Goal: Contribute content: Contribute content

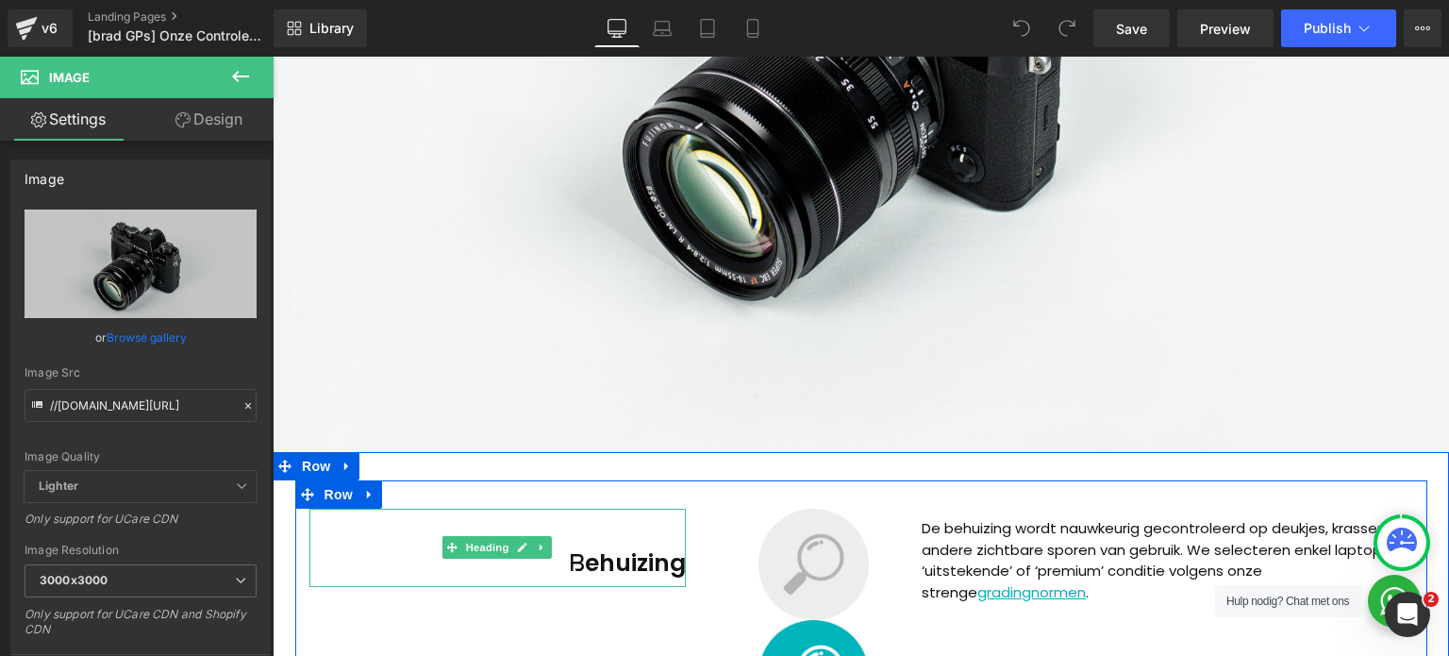
scroll to position [566, 0]
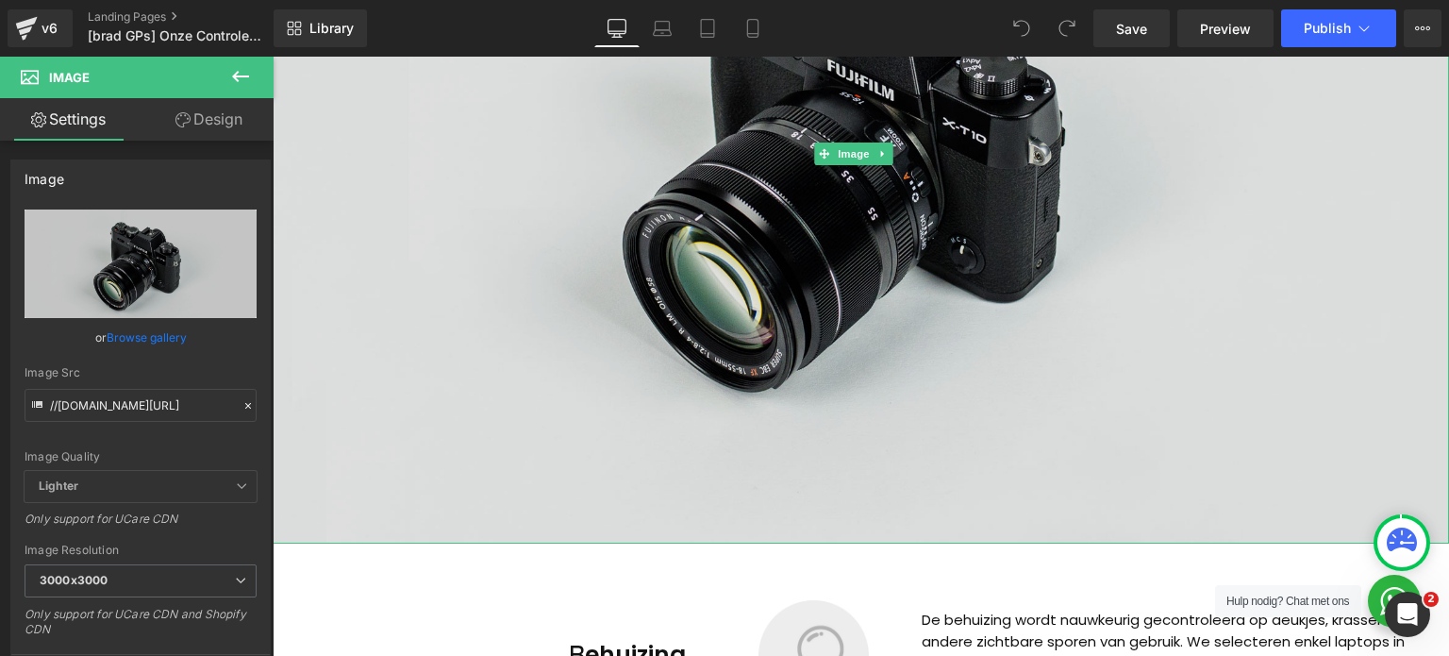
click at [653, 273] on img at bounding box center [861, 153] width 1177 height 779
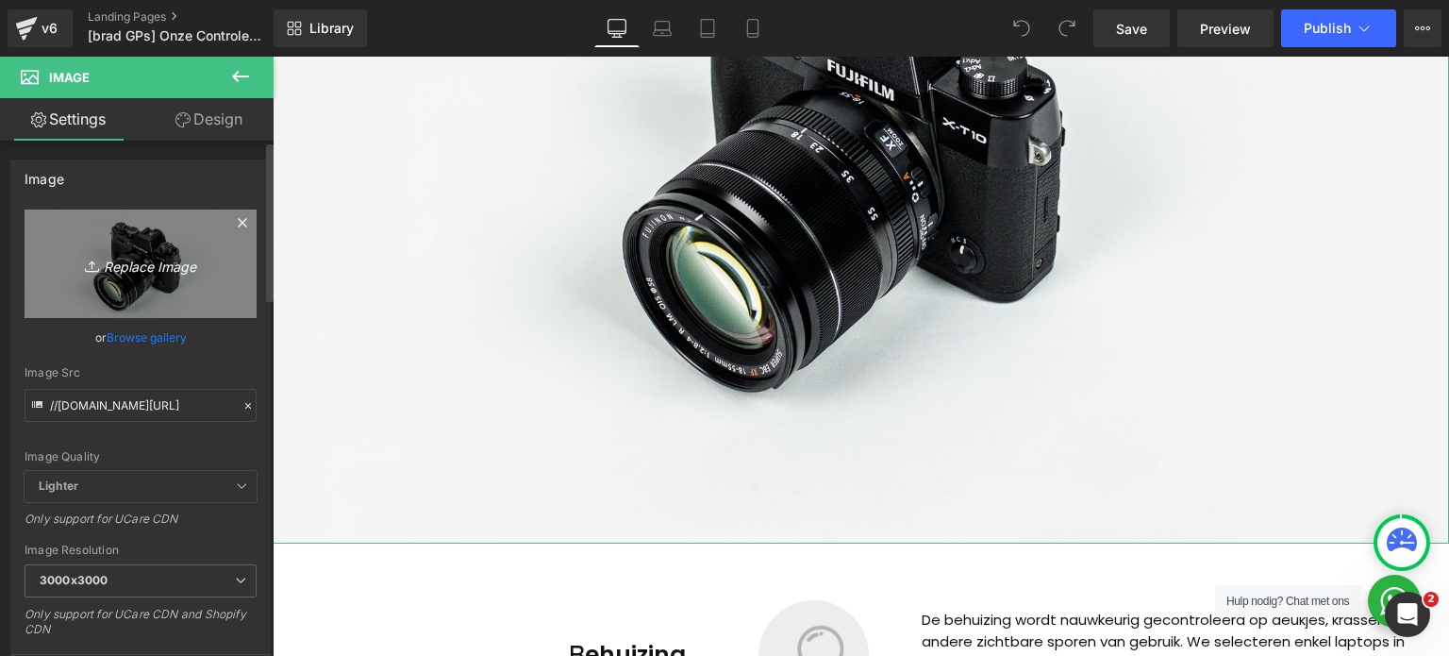
click at [138, 260] on icon "Replace Image" at bounding box center [140, 264] width 151 height 24
type input "C:\fakepath\background-filler.webp"
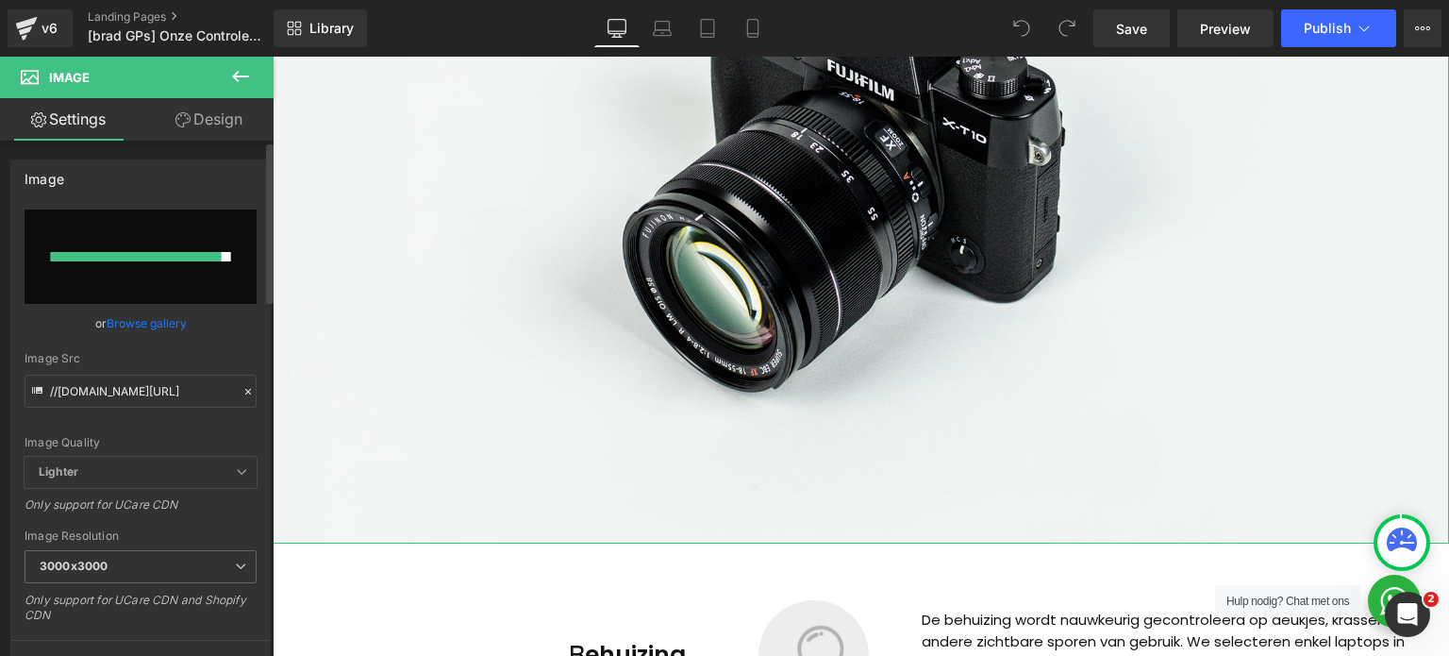
click at [124, 320] on link "Browse gallery" at bounding box center [147, 323] width 80 height 33
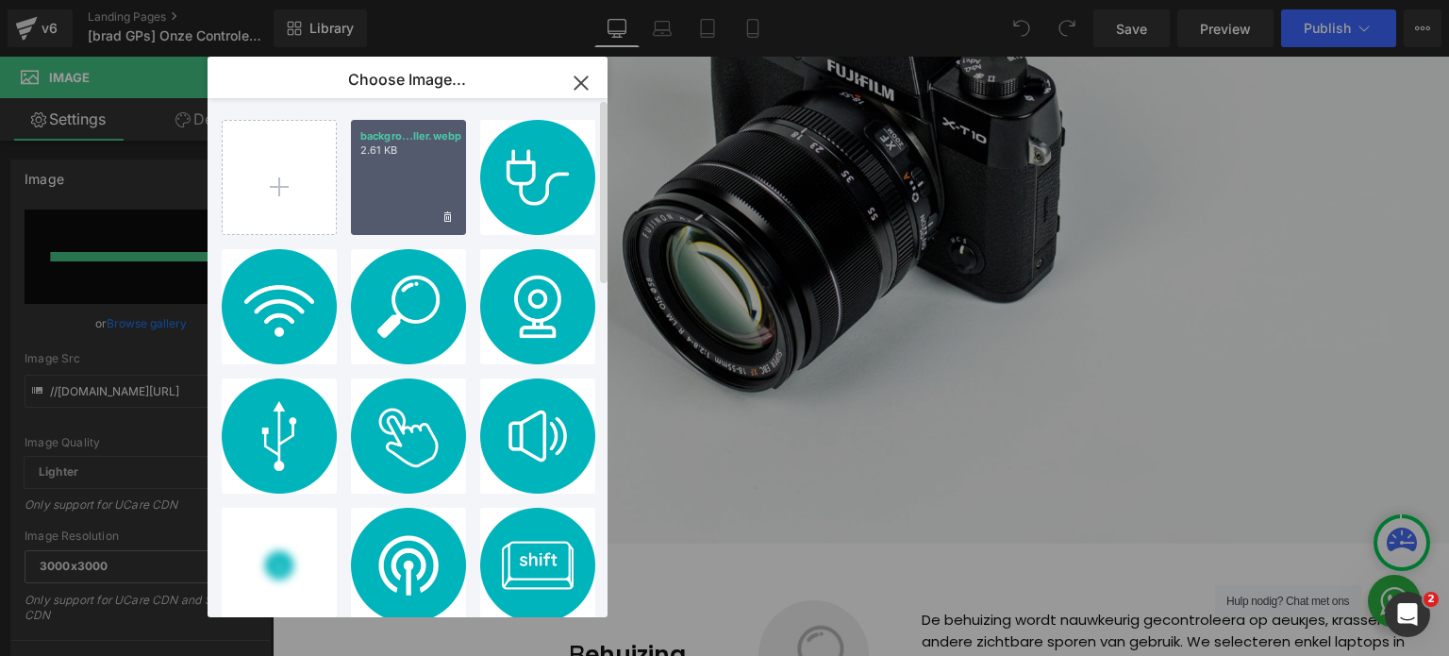
click at [417, 169] on div "backgro...ller.webp 2.61 KB" at bounding box center [408, 177] width 115 height 115
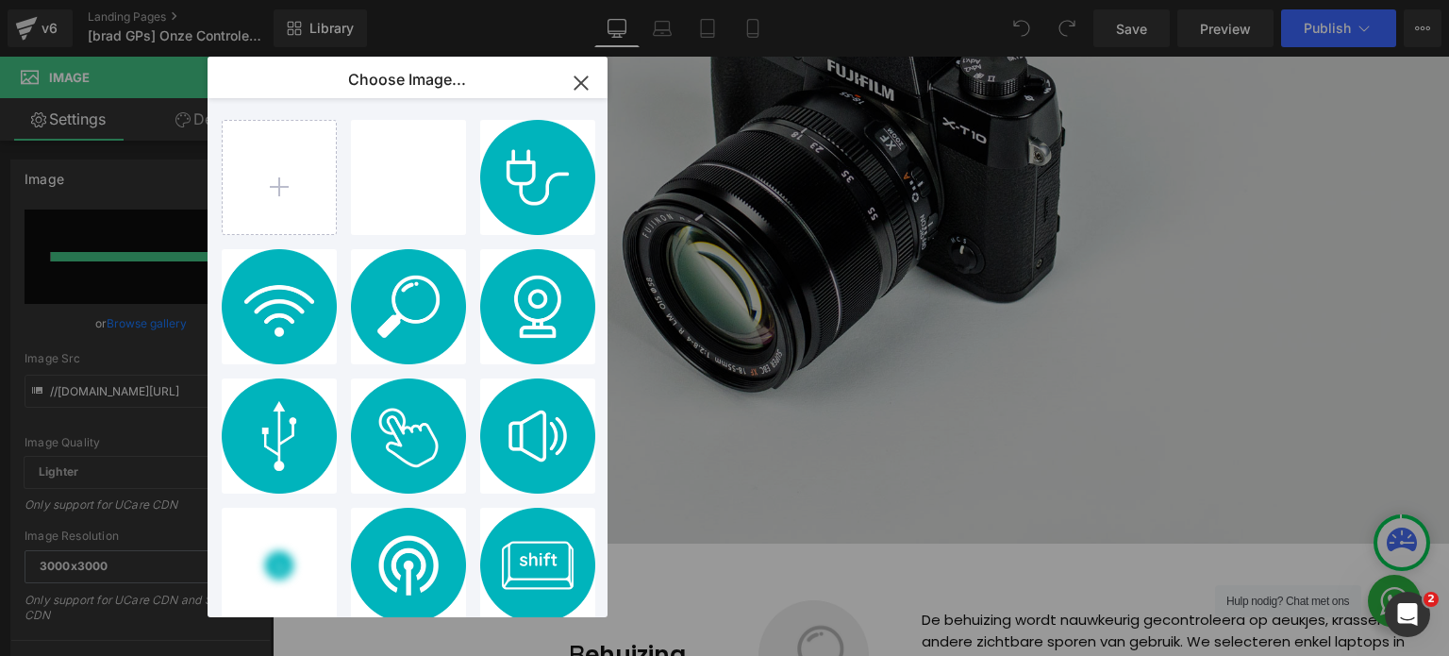
type input "[URL][DOMAIN_NAME]"
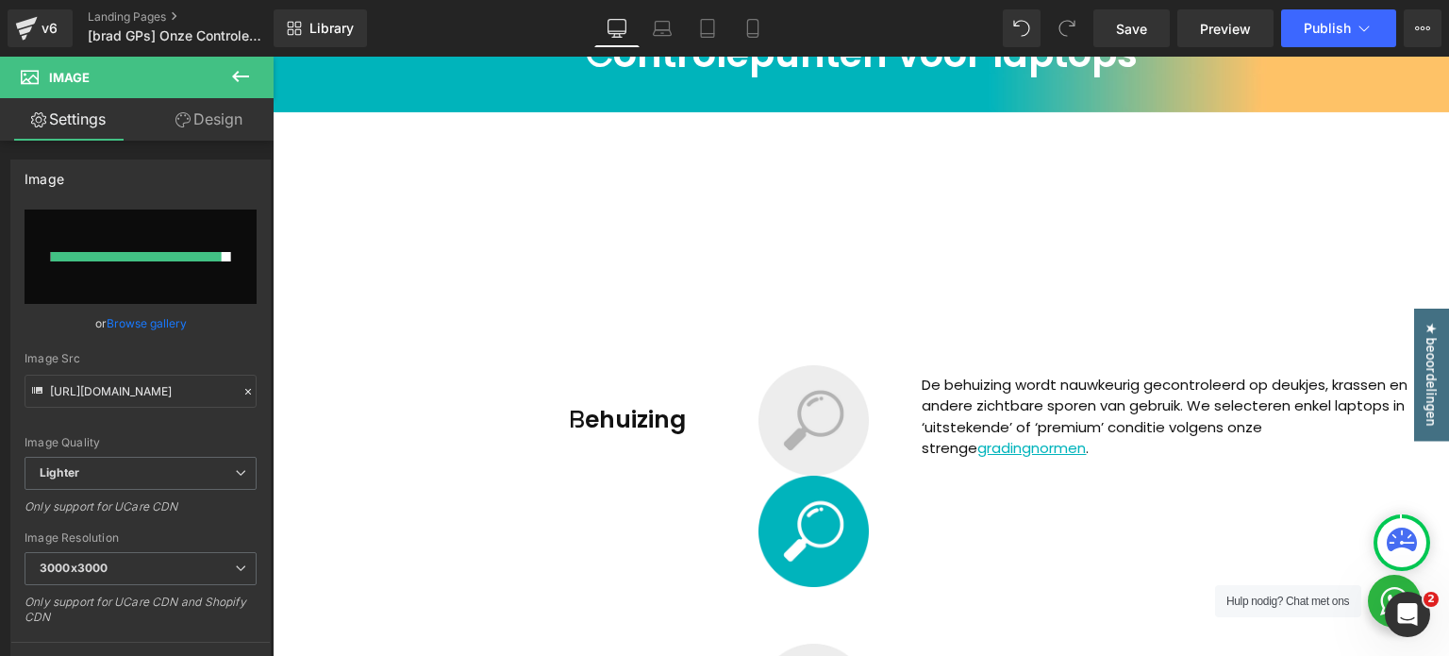
scroll to position [0, 0]
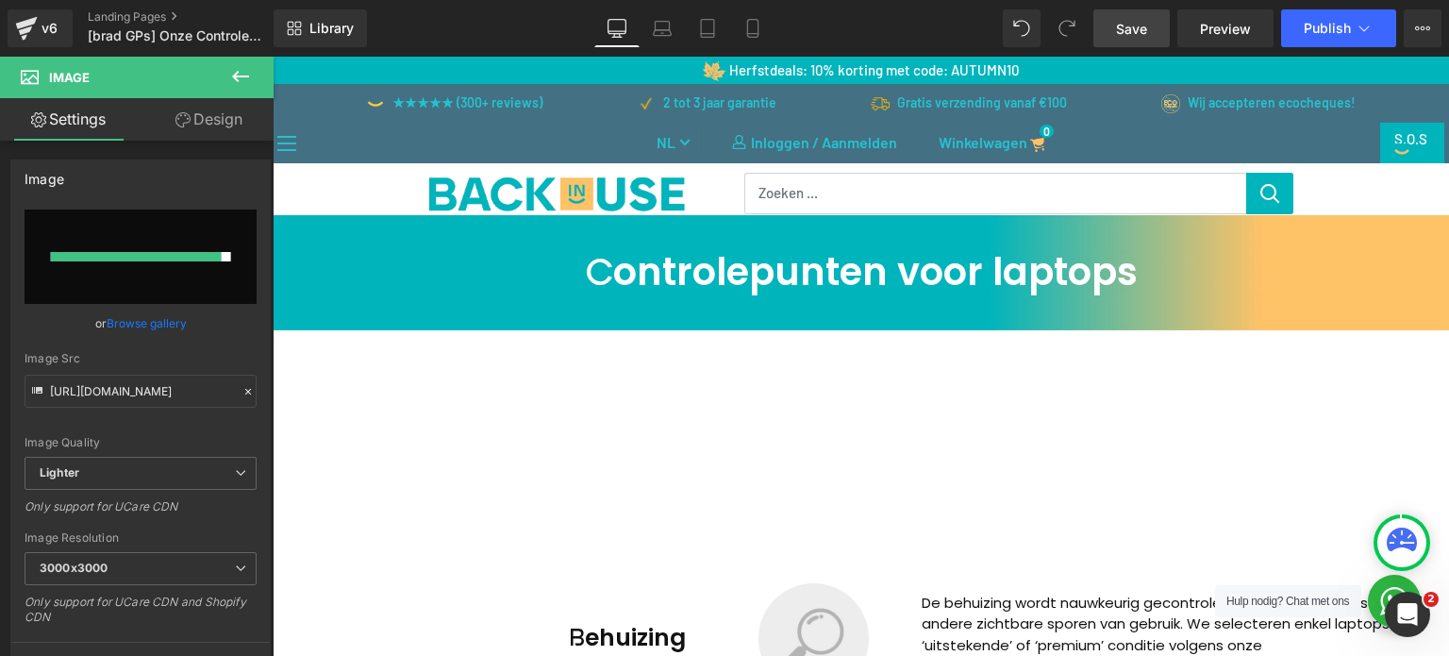
click at [1153, 41] on link "Save" at bounding box center [1132, 28] width 76 height 38
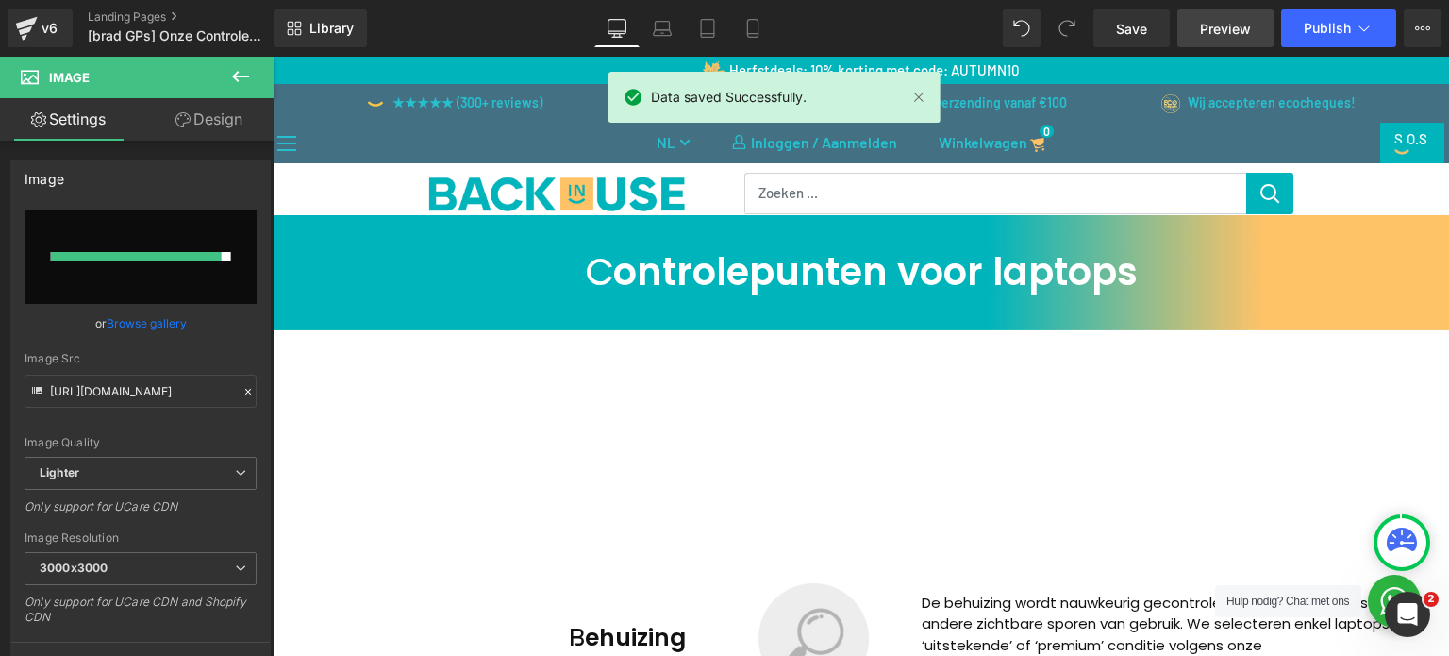
click at [1240, 45] on link "Preview" at bounding box center [1226, 28] width 96 height 38
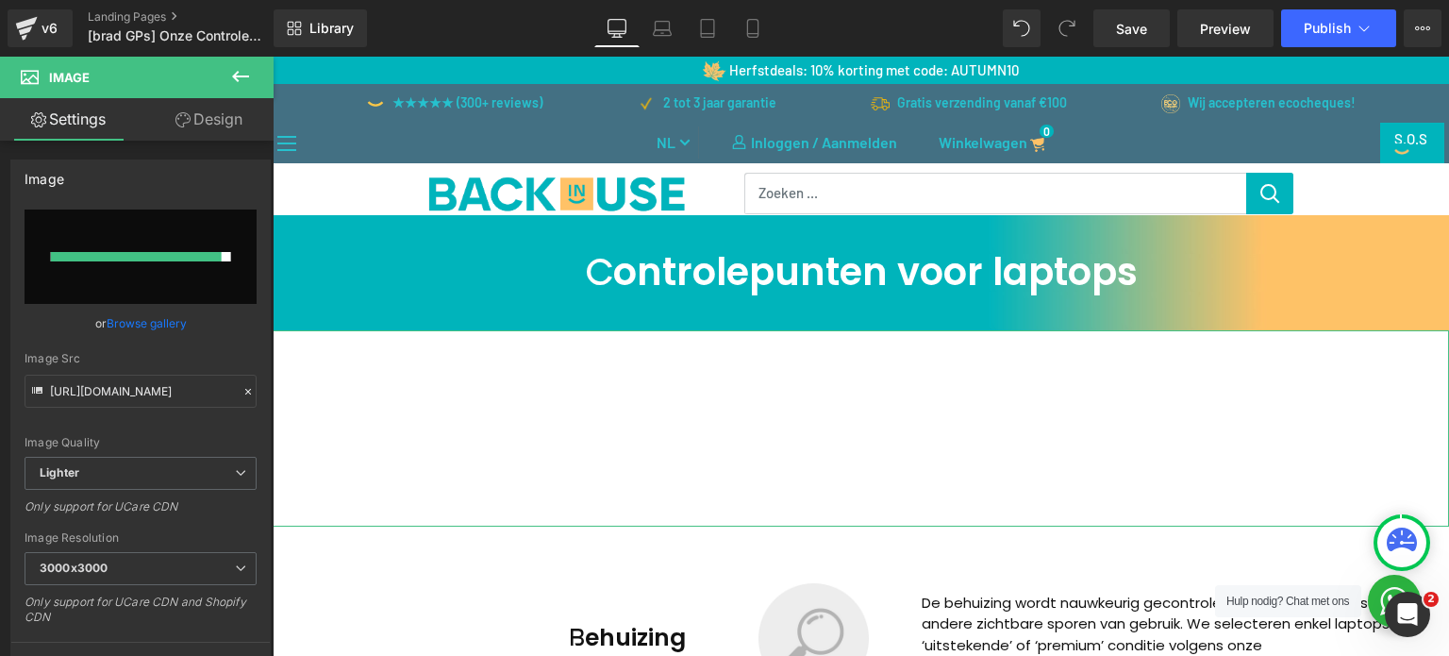
drag, startPoint x: 139, startPoint y: 320, endPoint x: 185, endPoint y: 320, distance: 46.2
click at [139, 320] on link "Browse gallery" at bounding box center [147, 323] width 80 height 33
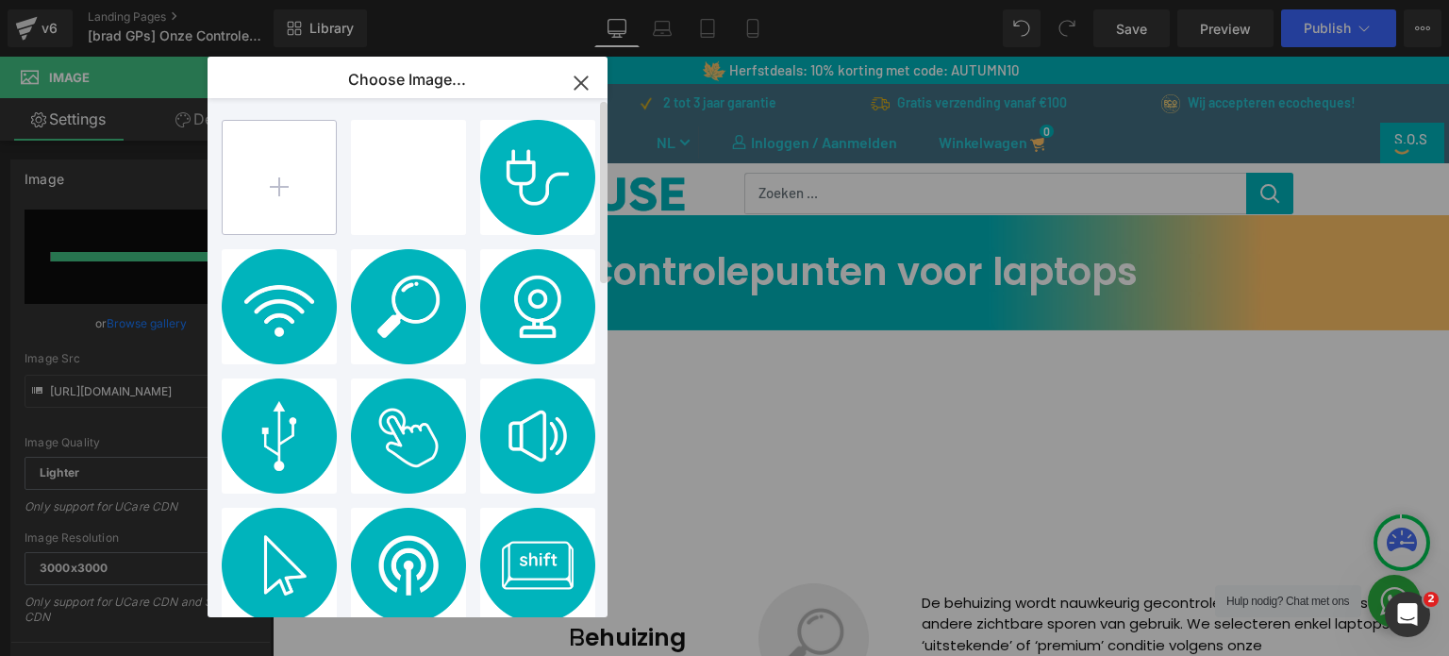
click at [286, 184] on input "file" at bounding box center [279, 177] width 113 height 113
type input "C:\fakepath\background-filler.webp"
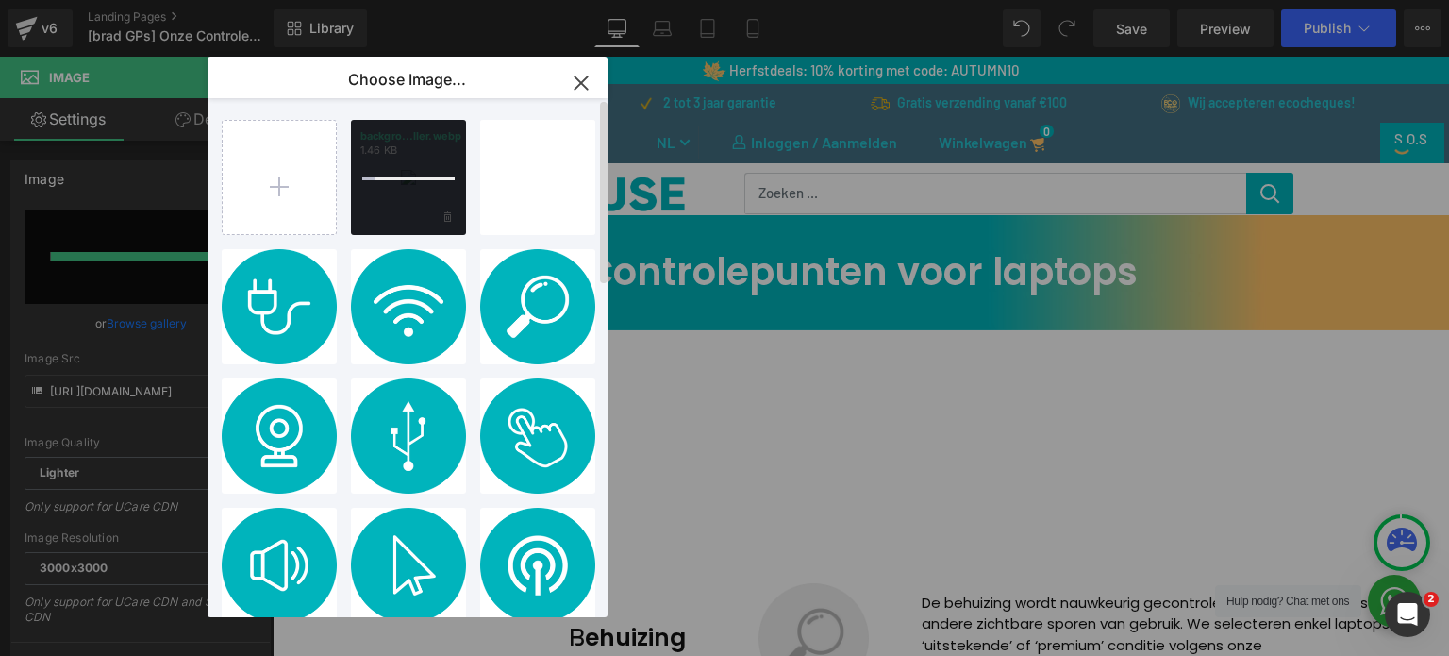
click at [430, 177] on div at bounding box center [408, 178] width 92 height 4
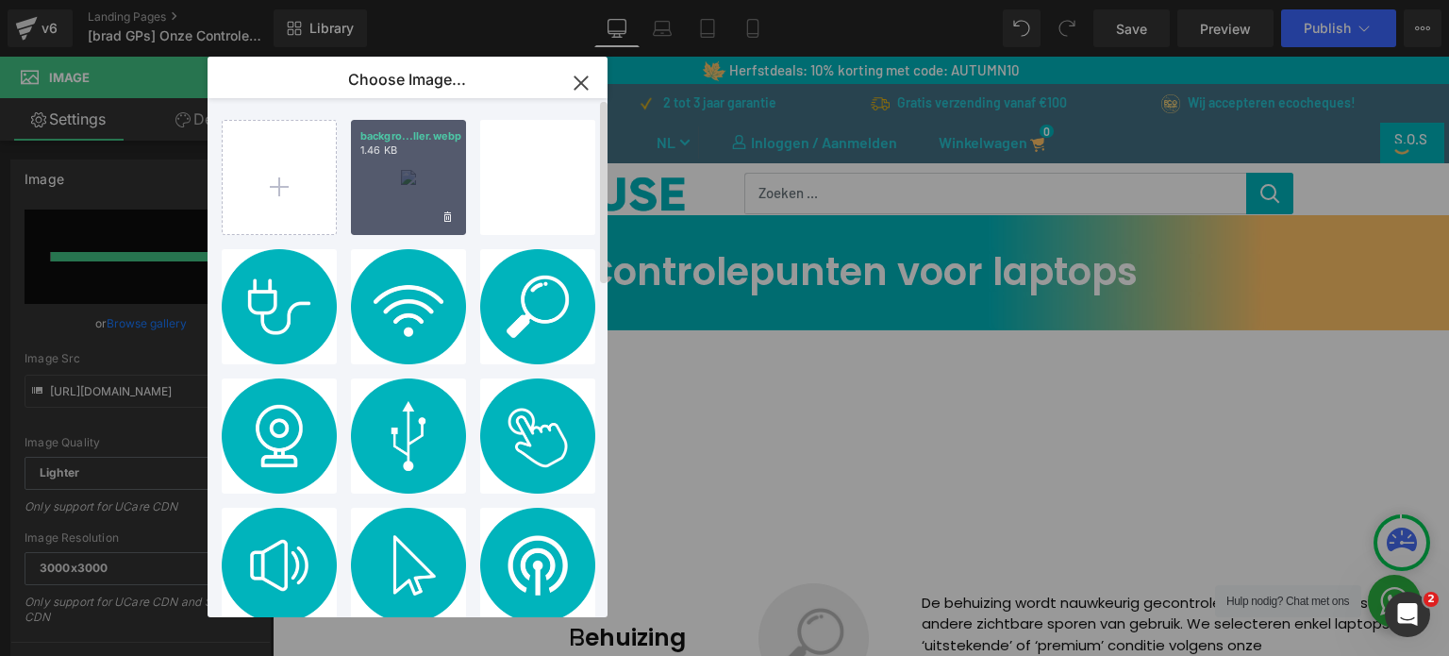
click at [420, 178] on div "backgro...ller.webp 1.46 KB" at bounding box center [408, 177] width 115 height 115
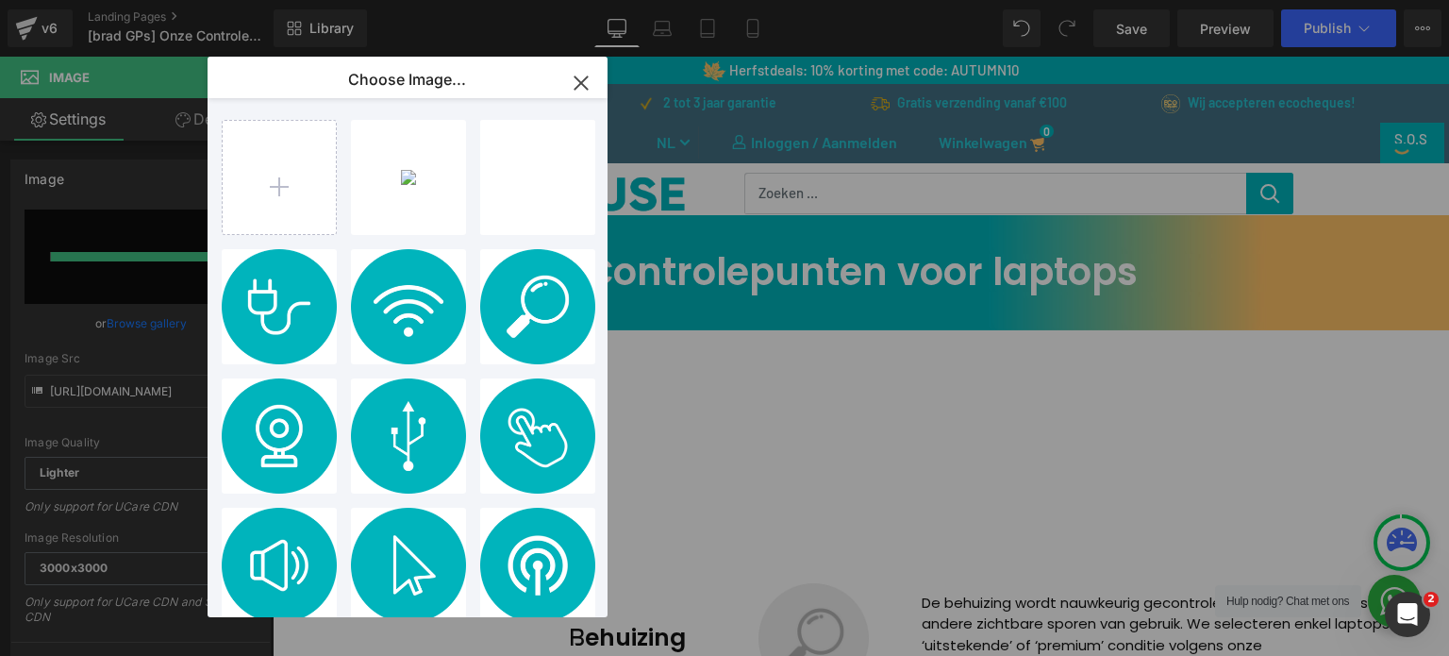
type input "[URL][DOMAIN_NAME]"
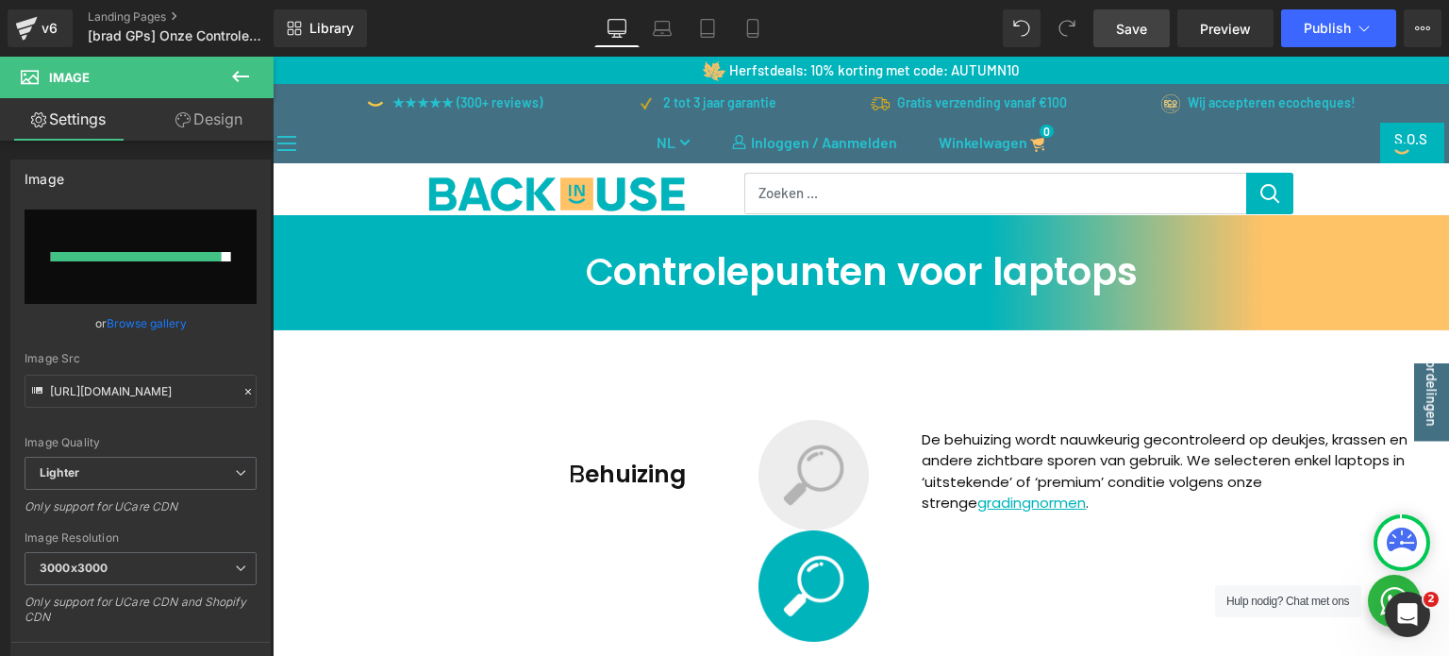
click at [1147, 27] on span "Save" at bounding box center [1131, 29] width 31 height 20
click at [1200, 18] on link "Preview" at bounding box center [1226, 28] width 96 height 38
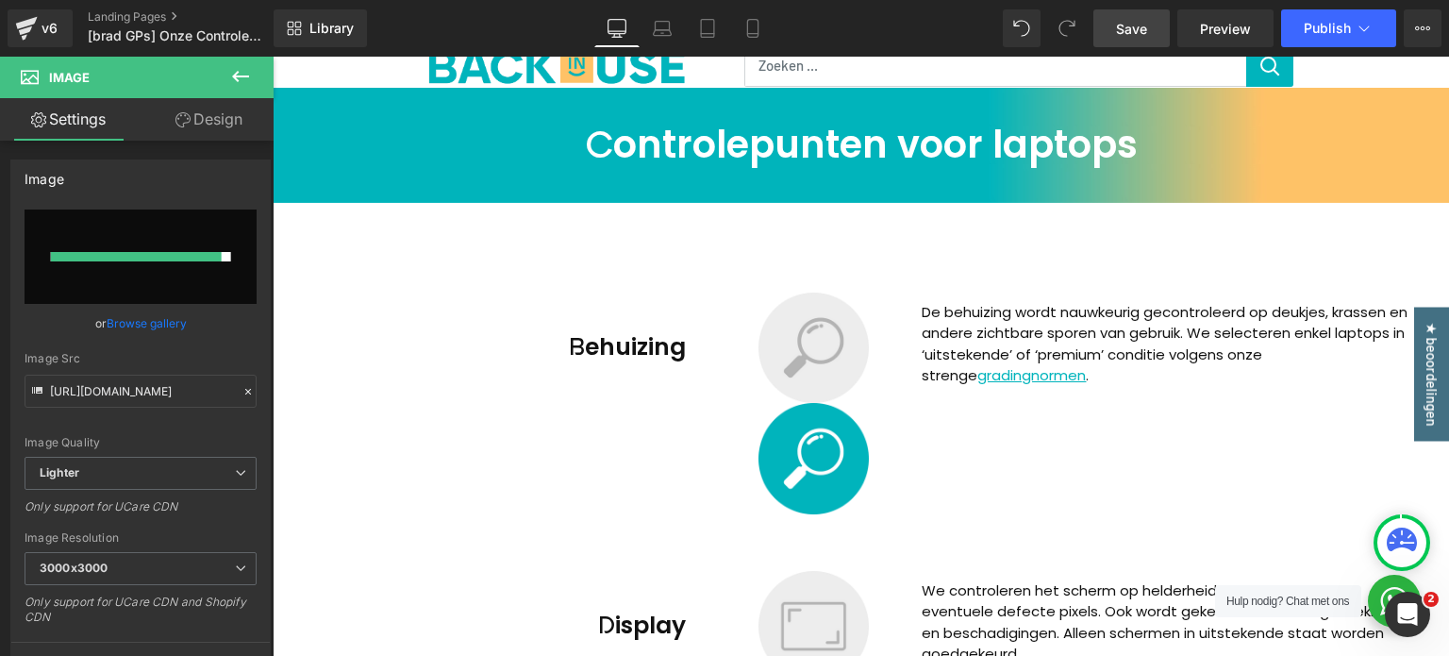
scroll to position [94, 0]
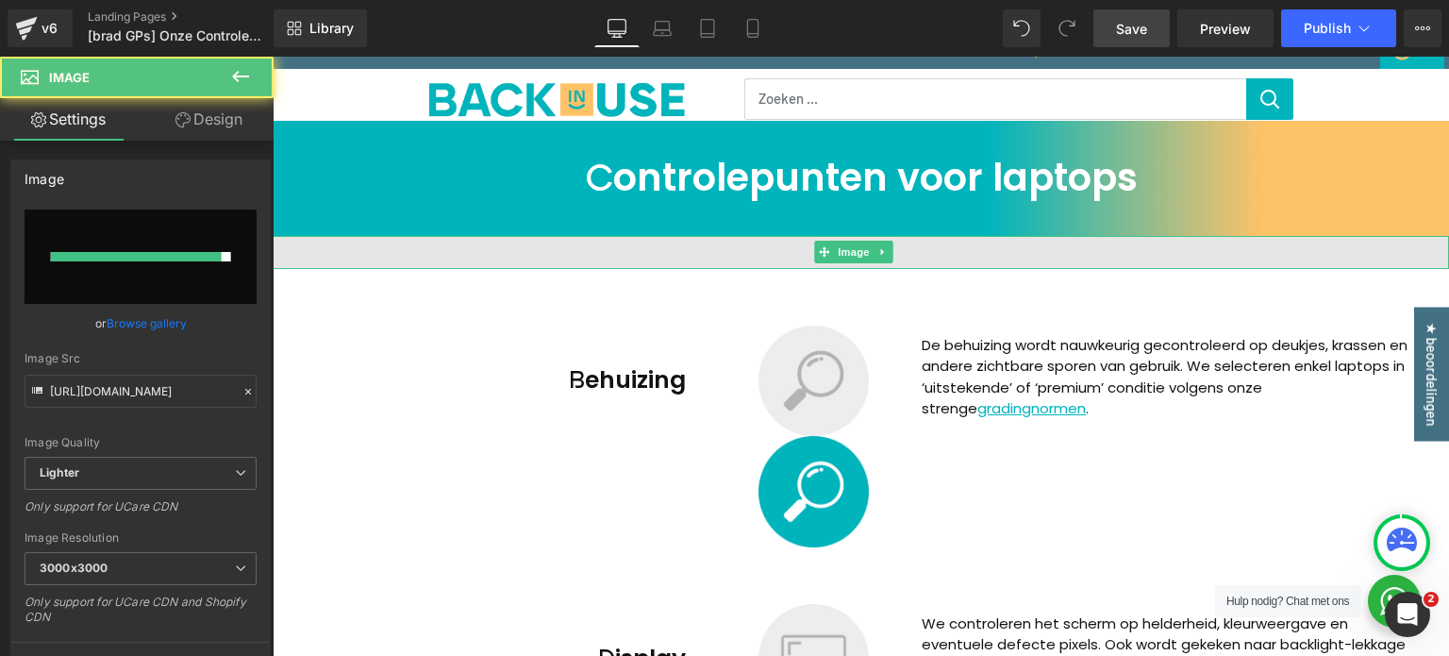
drag, startPoint x: 577, startPoint y: 250, endPoint x: 504, endPoint y: 251, distance: 73.6
click at [577, 250] on img at bounding box center [861, 252] width 1177 height 33
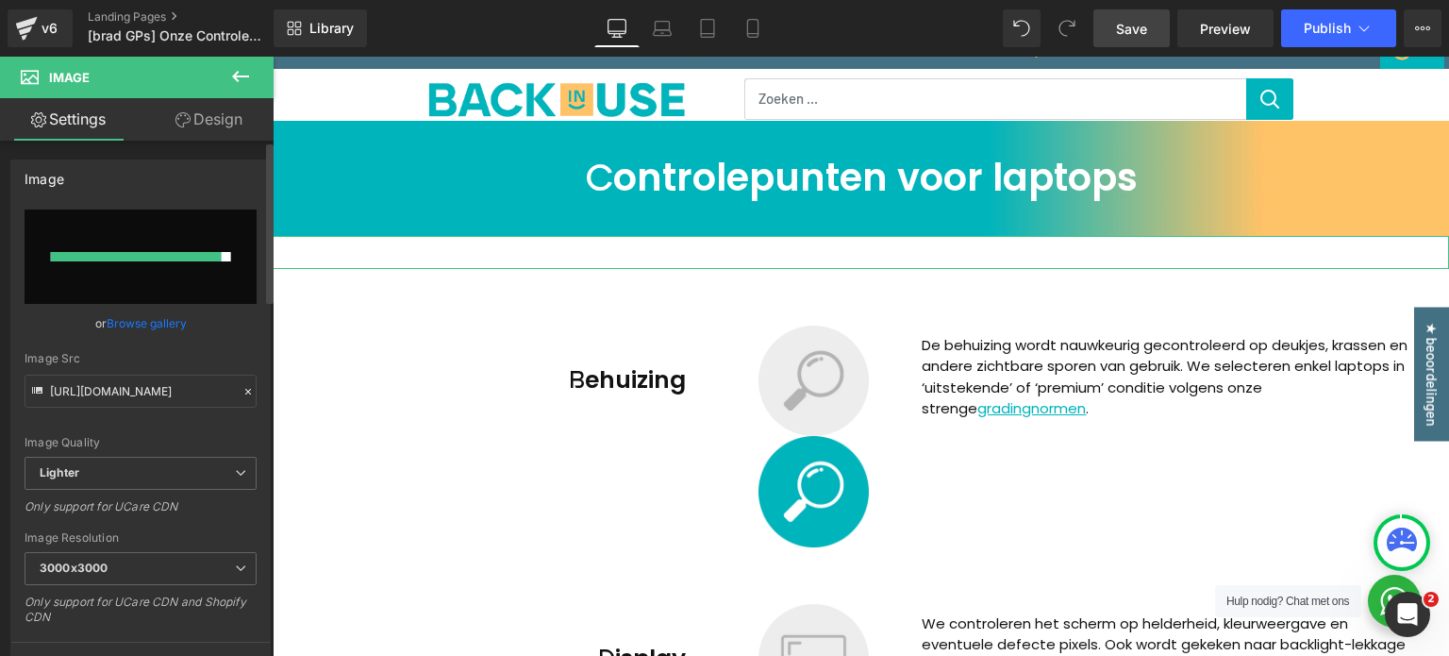
click at [140, 333] on link "Browse gallery" at bounding box center [147, 323] width 80 height 33
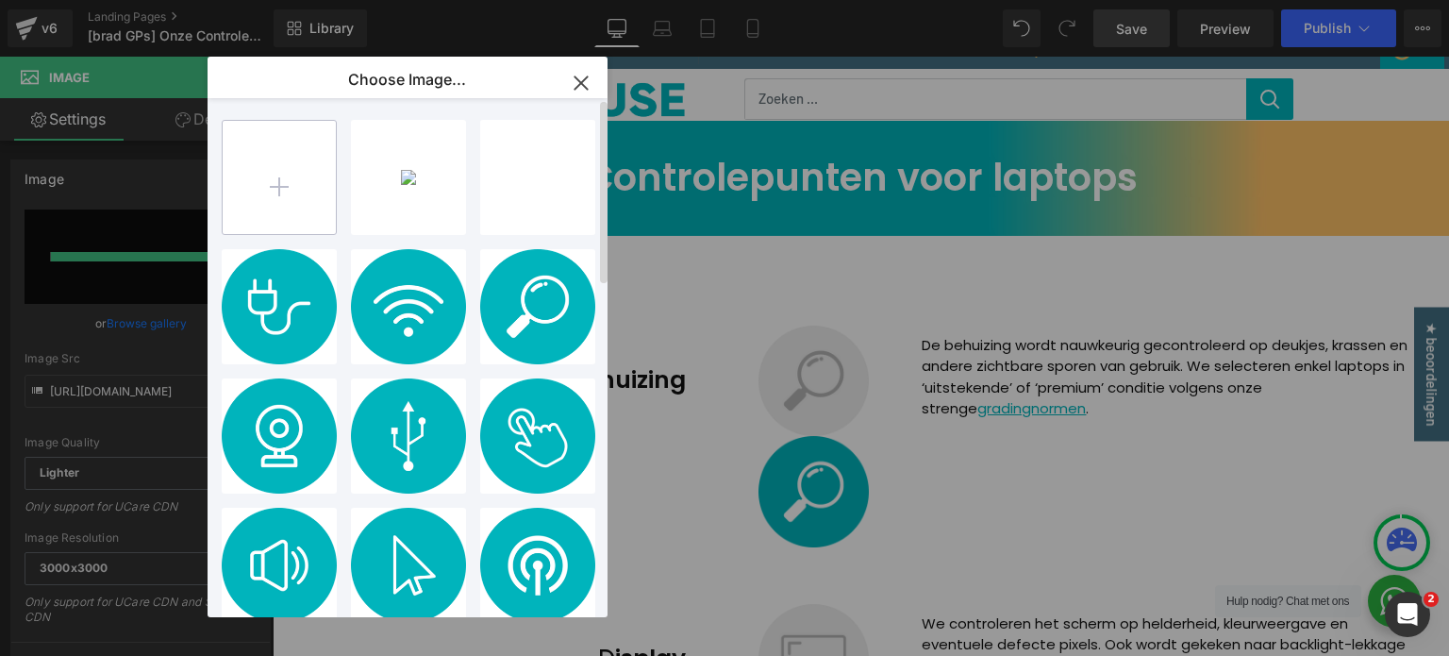
click at [298, 181] on input "file" at bounding box center [279, 177] width 113 height 113
type input "C:\fakepath\background-filler.webp"
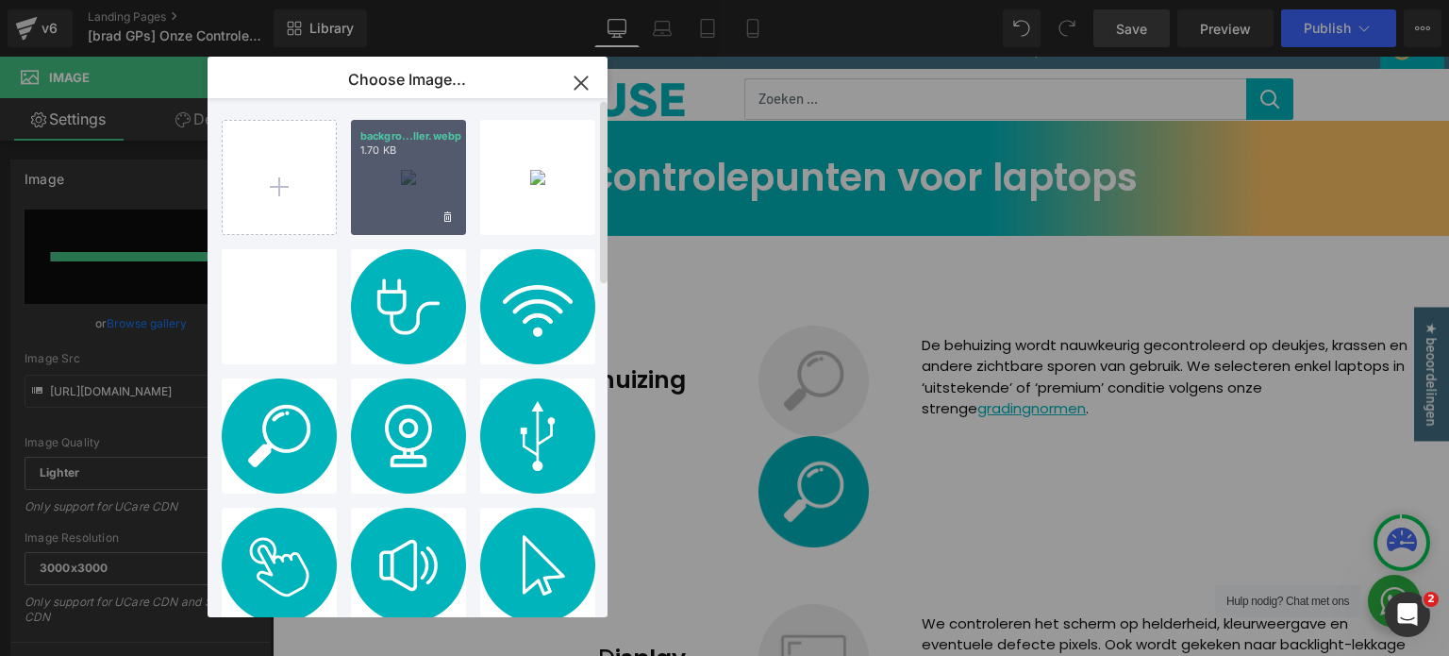
click at [405, 154] on p "1.70 KB" at bounding box center [408, 150] width 96 height 14
type input "[URL][DOMAIN_NAME]"
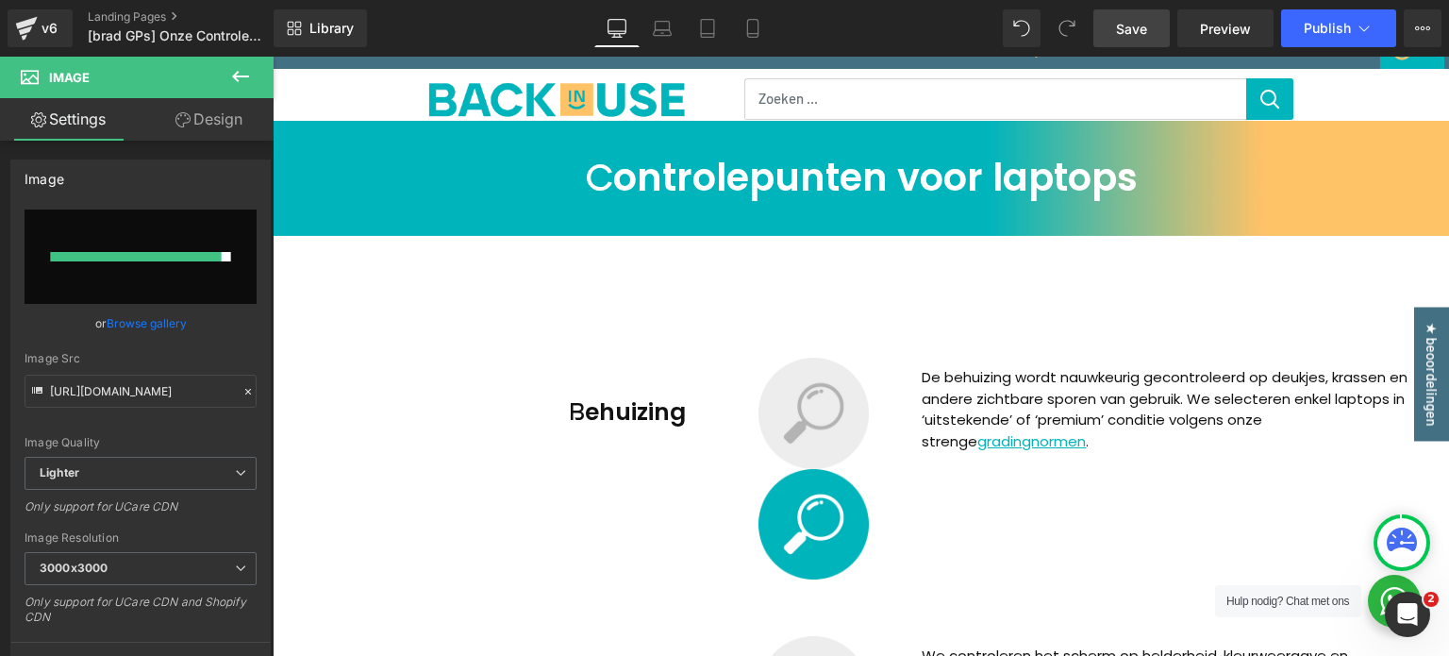
click at [1147, 37] on span "Save" at bounding box center [1131, 29] width 31 height 20
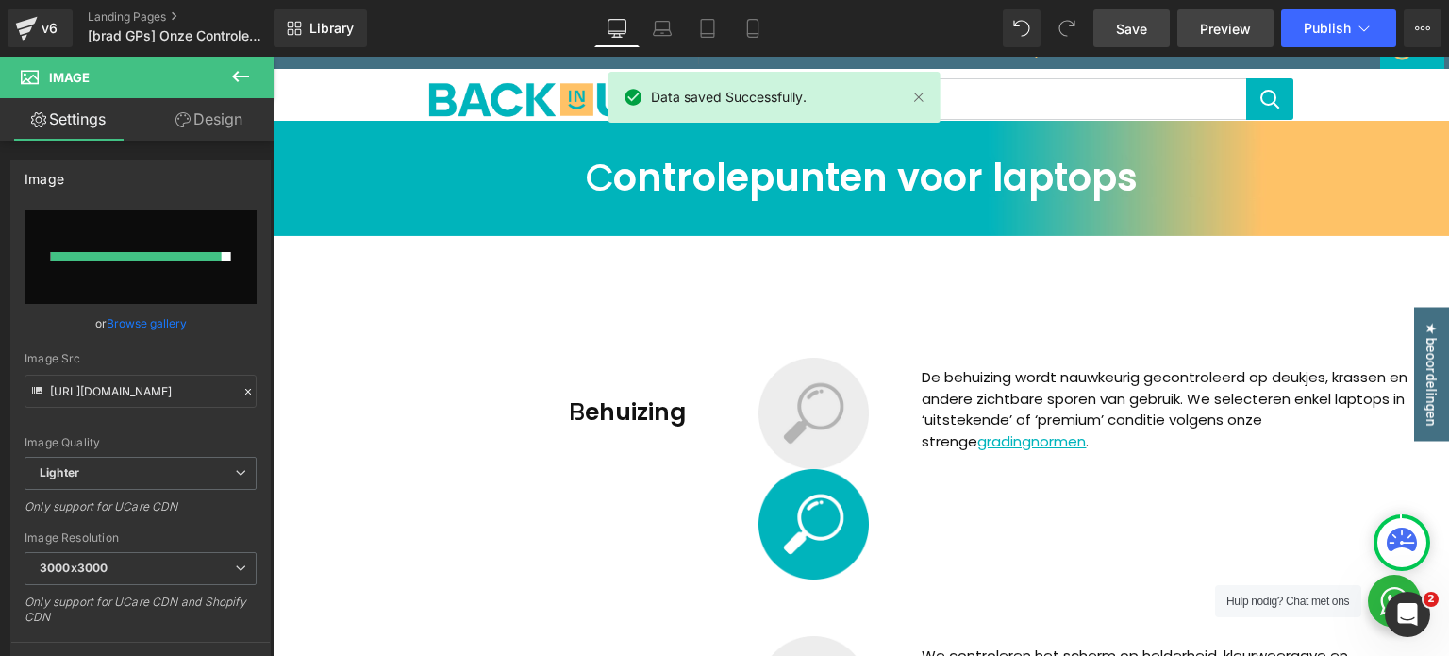
click at [1204, 25] on span "Preview" at bounding box center [1225, 29] width 51 height 20
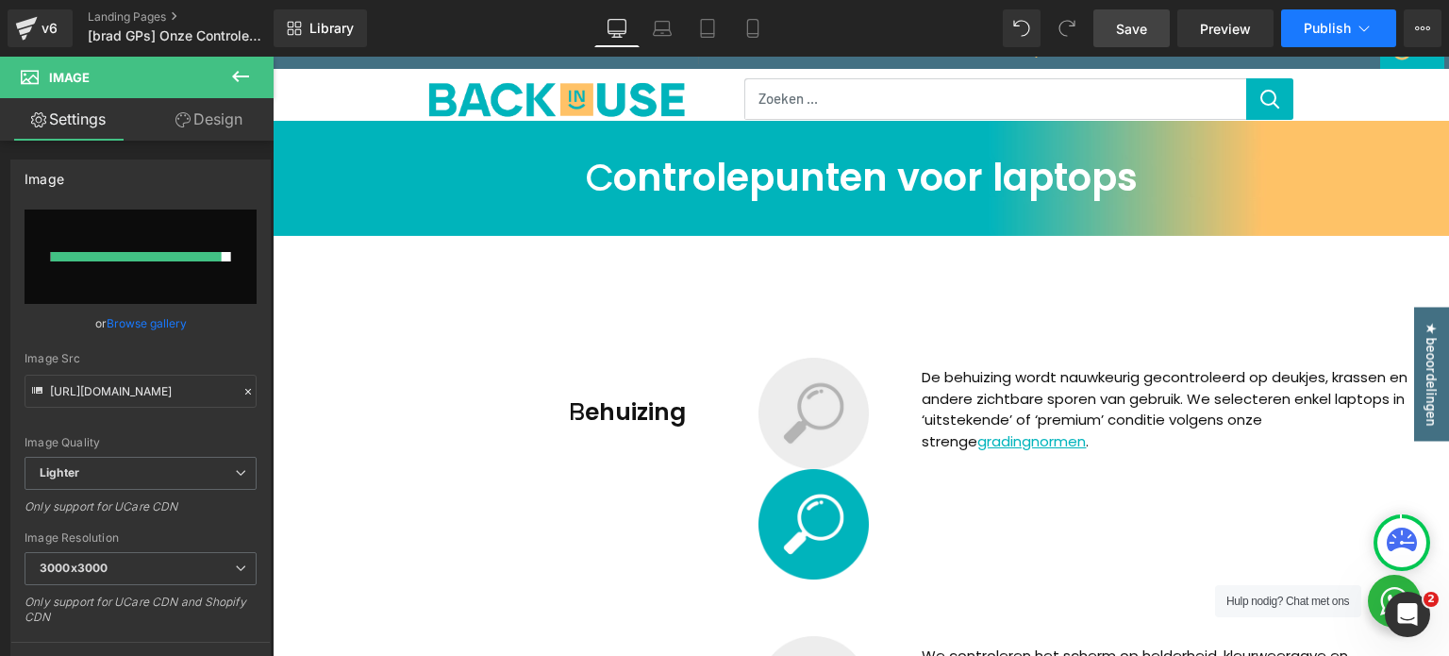
click at [1340, 32] on span "Publish" at bounding box center [1327, 28] width 47 height 15
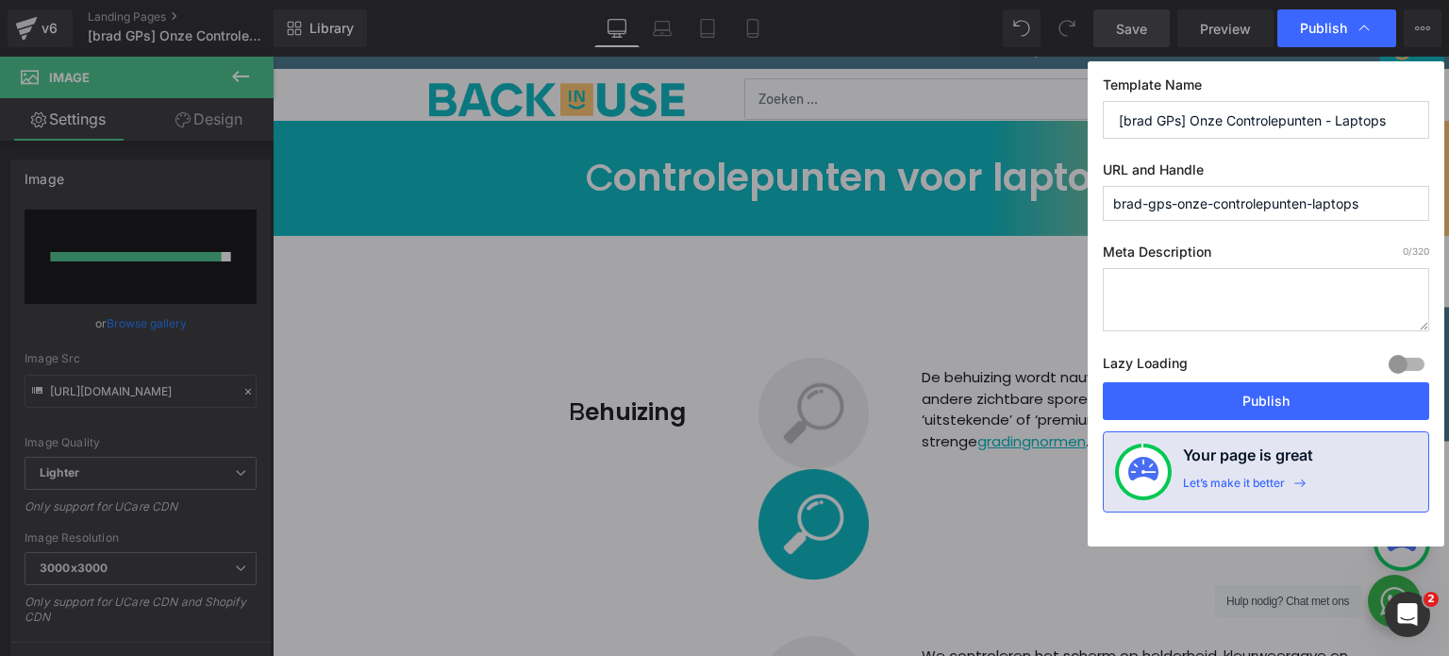
click at [1243, 200] on input "brad-gps-onze-controlepunten-laptops" at bounding box center [1266, 203] width 326 height 35
drag, startPoint x: 1374, startPoint y: 201, endPoint x: 1096, endPoint y: 204, distance: 278.4
click at [1096, 204] on div "Template Name [brad GPs] Onze Controlepunten - Laptops URL and Handle brad-gps-…" at bounding box center [1266, 303] width 357 height 485
type input "/"
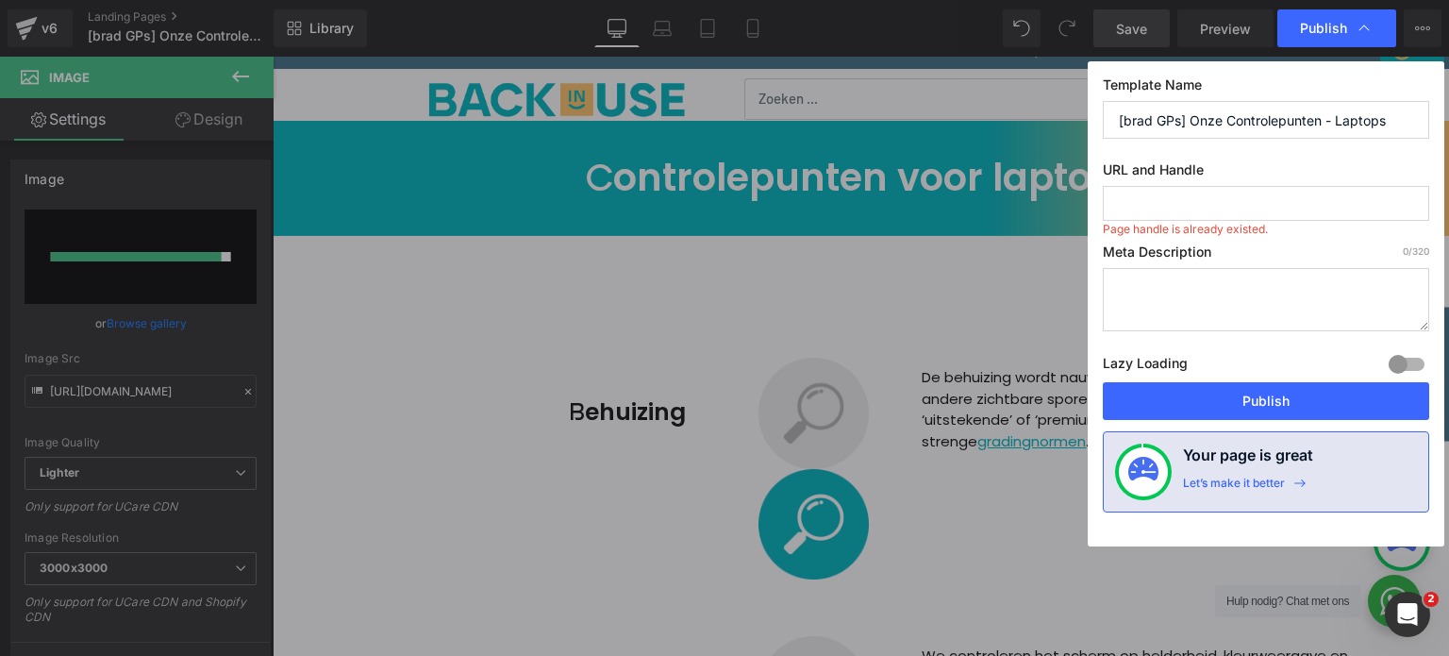
type input "/"
click at [1113, 200] on input "controlepunten" at bounding box center [1266, 203] width 326 height 35
type input "controlepunten-laptops"
click at [1276, 289] on textarea at bounding box center [1266, 299] width 326 height 63
drag, startPoint x: 1191, startPoint y: 127, endPoint x: 973, endPoint y: 114, distance: 218.4
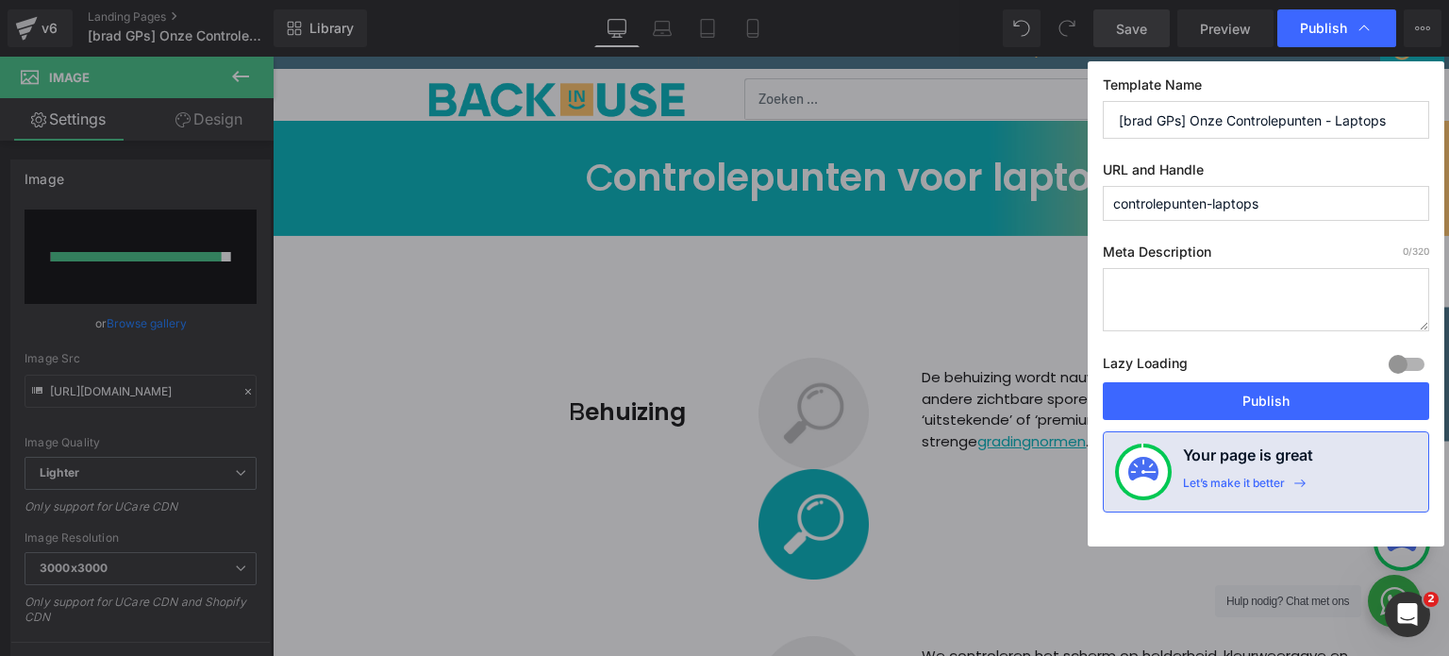
click at [973, 114] on div "Publish Template Name [brad GPs] Onze Controlepunten - Laptops URL and Handle c…" at bounding box center [724, 328] width 1449 height 656
click at [1122, 121] on input "Onze Controlepunten - Laptops" at bounding box center [1266, 120] width 326 height 38
click at [1346, 131] on input "Onze Controlepunten - Laptops" at bounding box center [1266, 120] width 326 height 38
type input "Onze Controlepunten - Laptops"
click at [1288, 306] on textarea at bounding box center [1266, 299] width 326 height 63
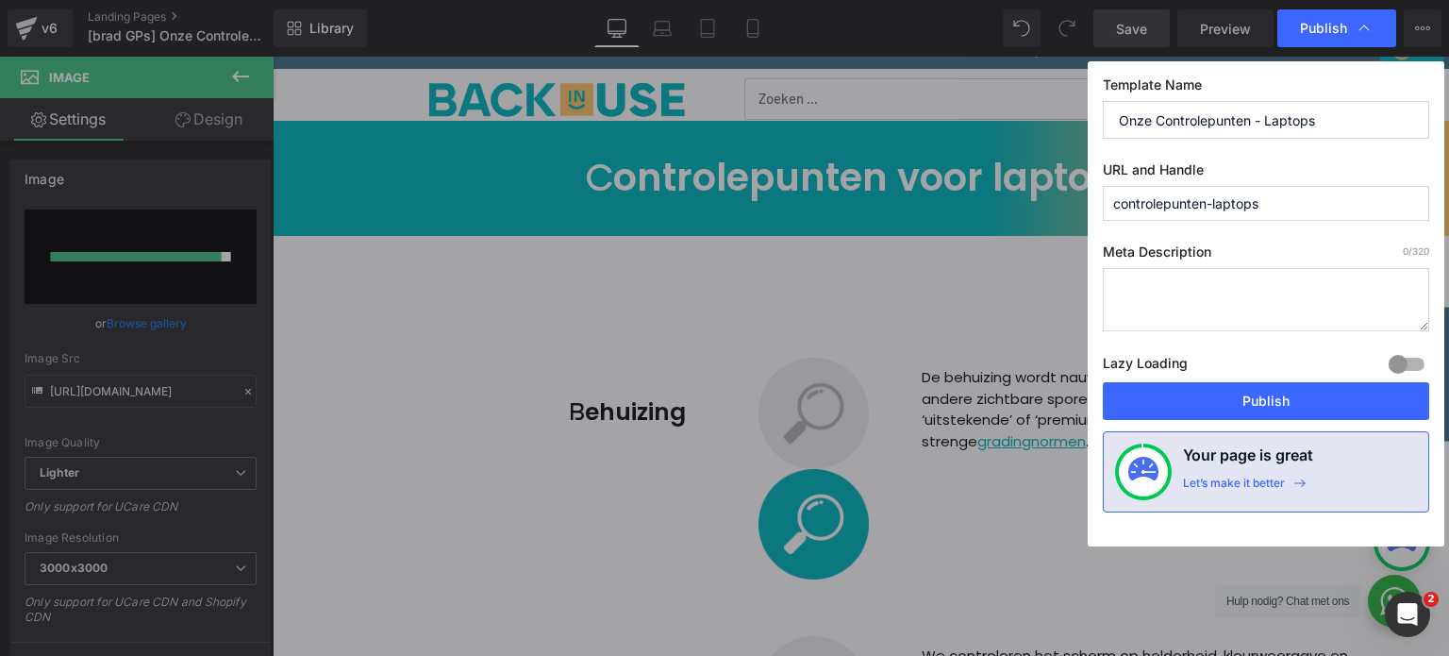
paste textarea "Elke laptop in onze collectie wordt zorgvuldig getest door onze technici. Zo be…"
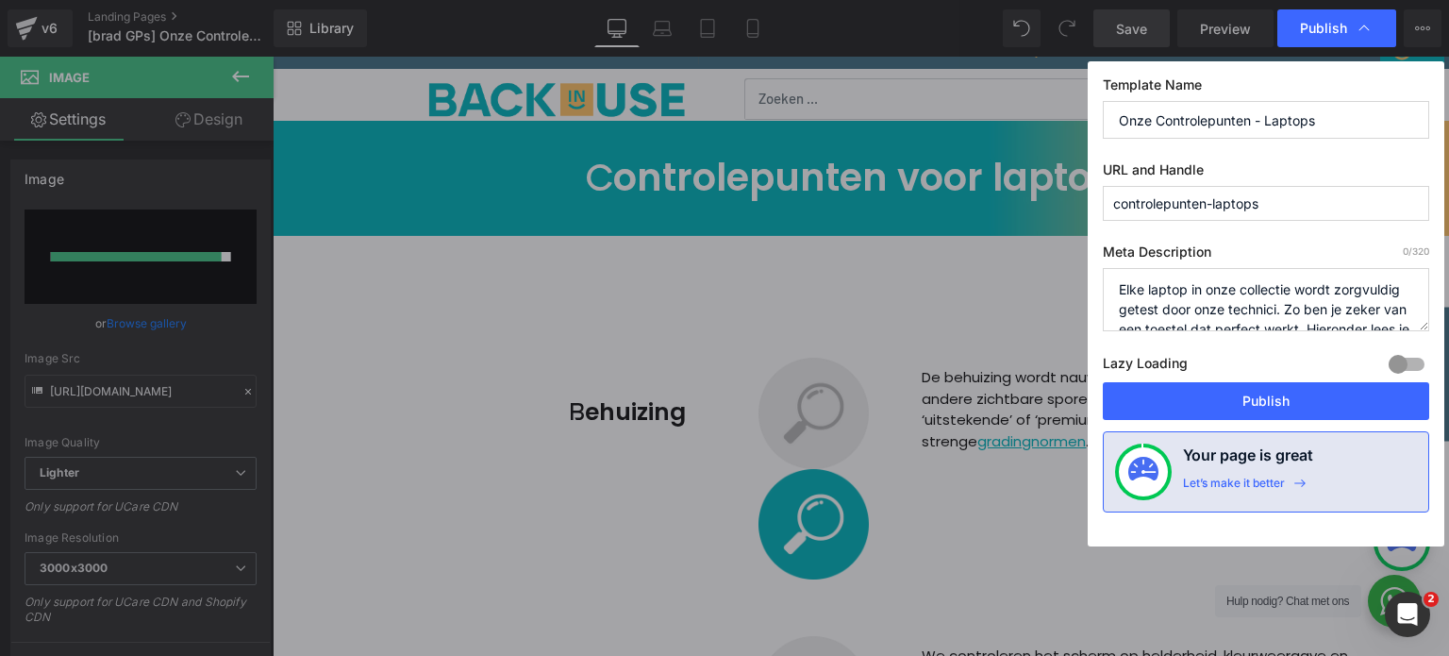
scroll to position [45, 0]
drag, startPoint x: 1396, startPoint y: 284, endPoint x: 1358, endPoint y: 289, distance: 38.0
click at [1358, 289] on textarea "Elke laptop in onze collectie wordt zorgvuldig getest door onze technici. Zo be…" at bounding box center [1266, 299] width 326 height 63
click at [1363, 280] on textarea "Elke laptop in onze collectie wordt zorgvuldig getest door onze technici. Zo be…" at bounding box center [1266, 299] width 326 height 63
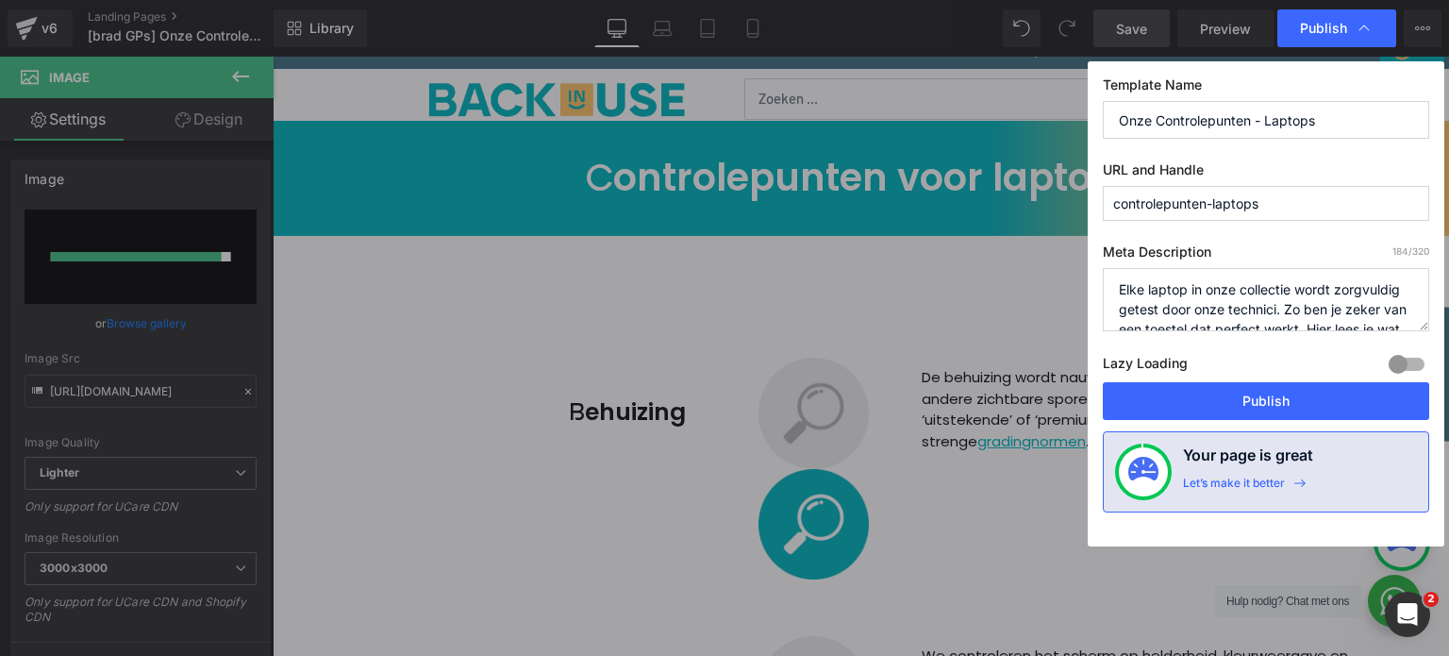
click at [1257, 309] on textarea "Elke laptop in onze collectie wordt zorgvuldig getest door onze technici. Zo be…" at bounding box center [1266, 299] width 326 height 63
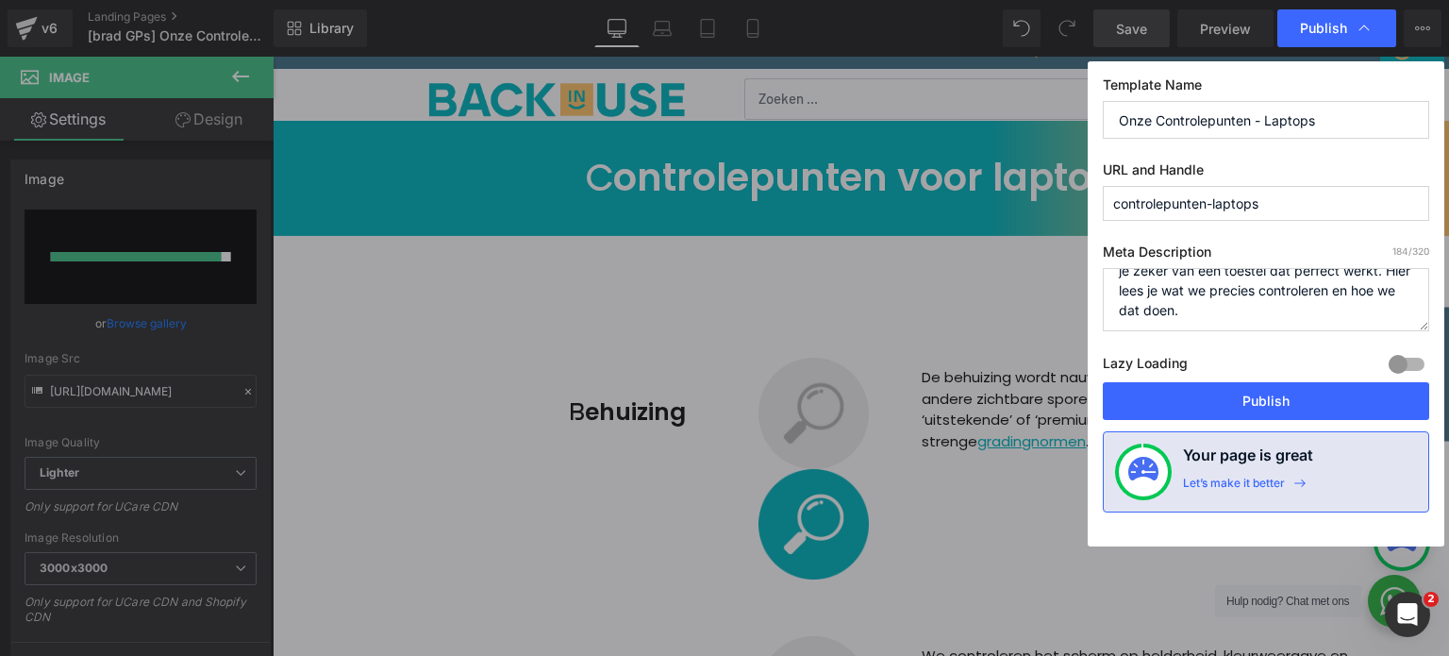
scroll to position [59, 0]
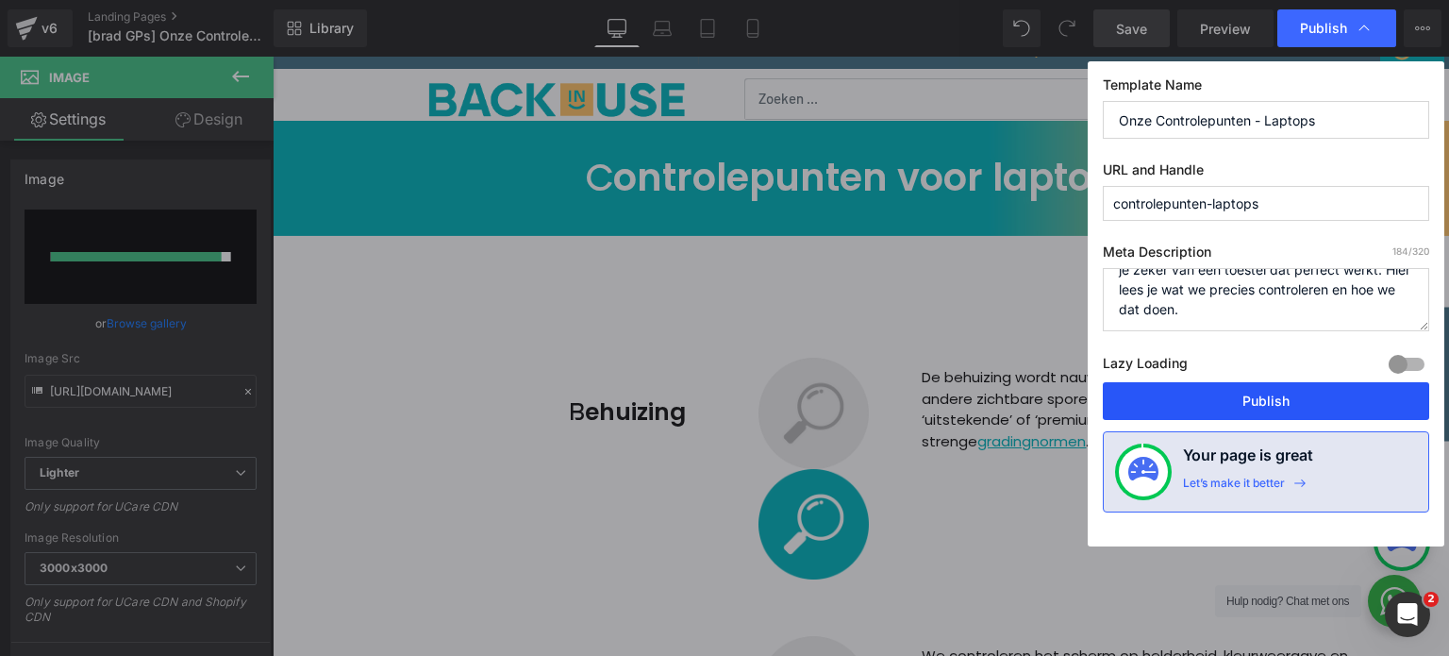
type textarea "[PERSON_NAME] laptop in onze collectie wordt zorgvuldig getest door onze expert…"
click at [1327, 410] on button "Publish" at bounding box center [1266, 401] width 326 height 38
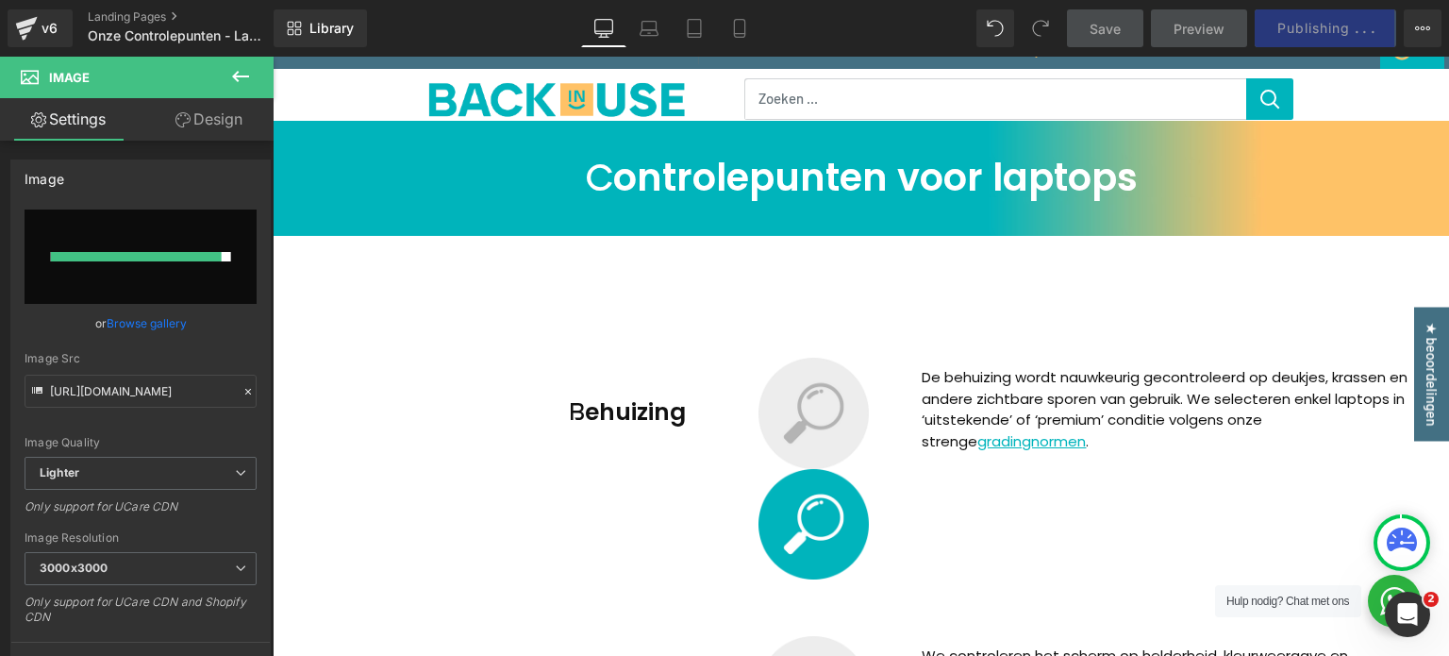
scroll to position [2359, 0]
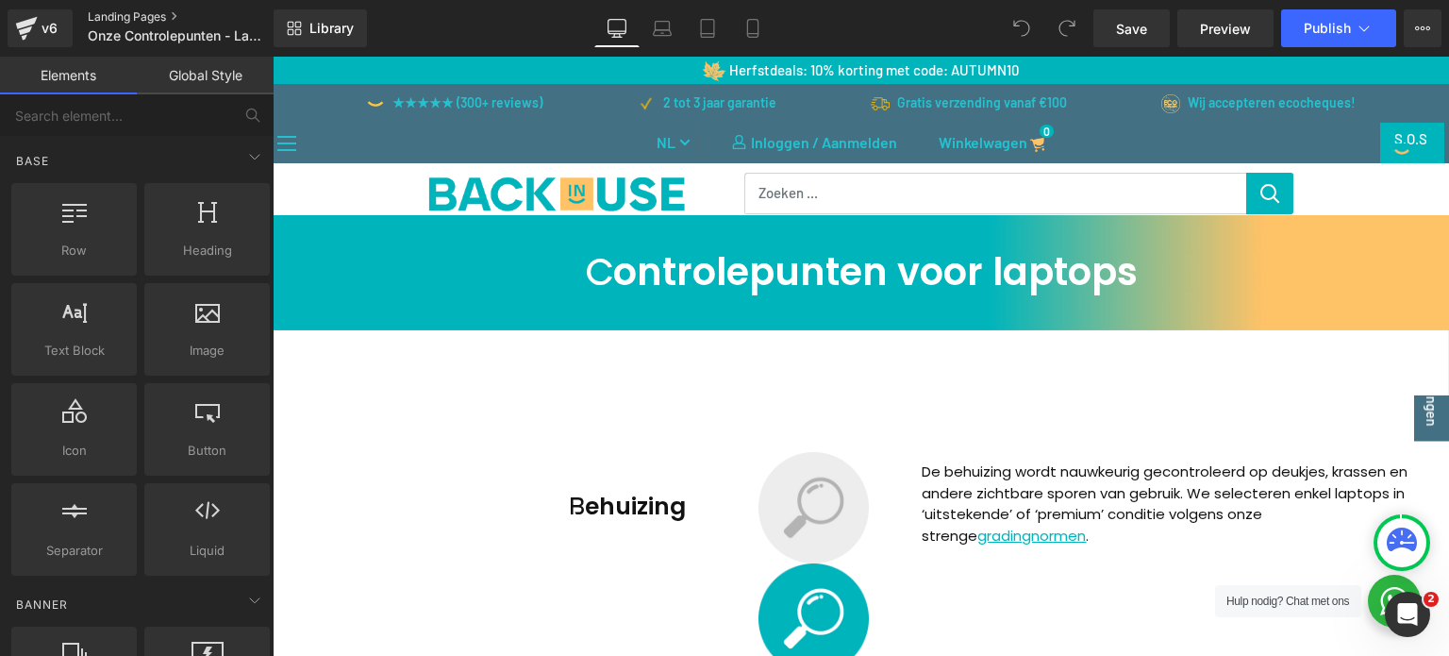
click at [167, 11] on link "Landing Pages" at bounding box center [196, 16] width 217 height 15
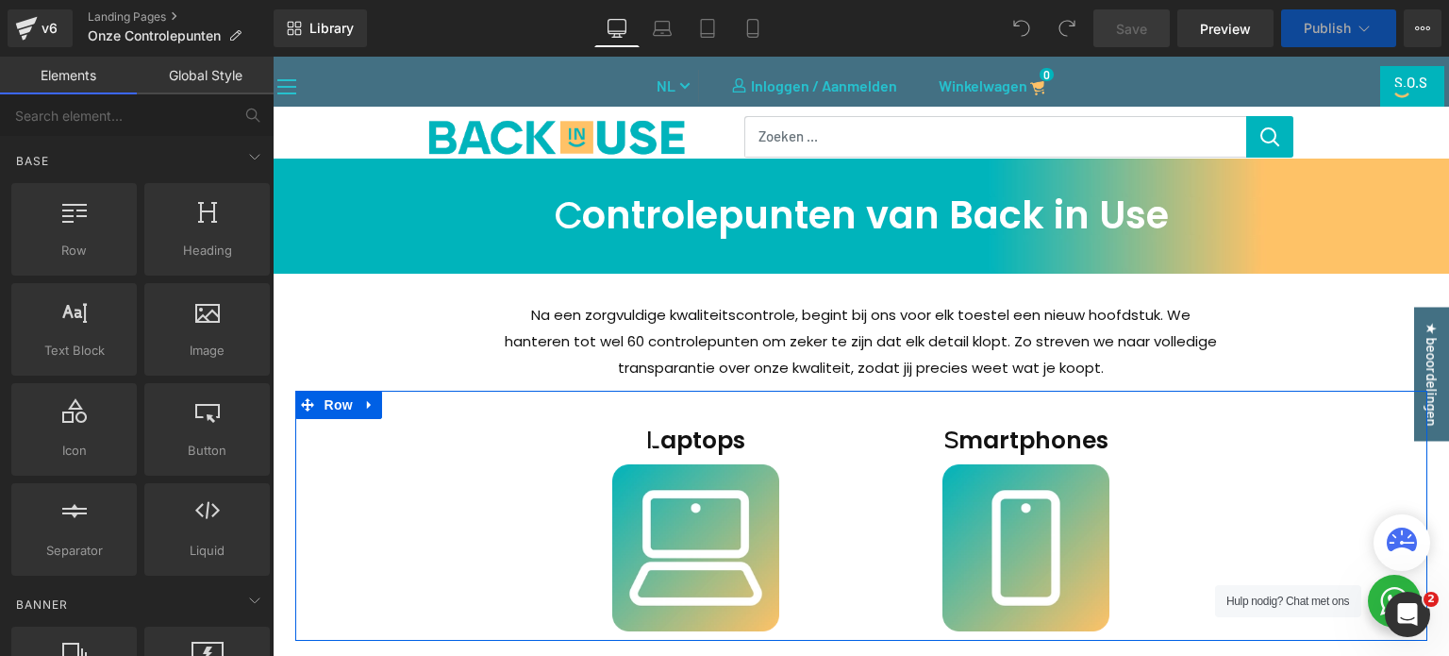
scroll to position [283, 0]
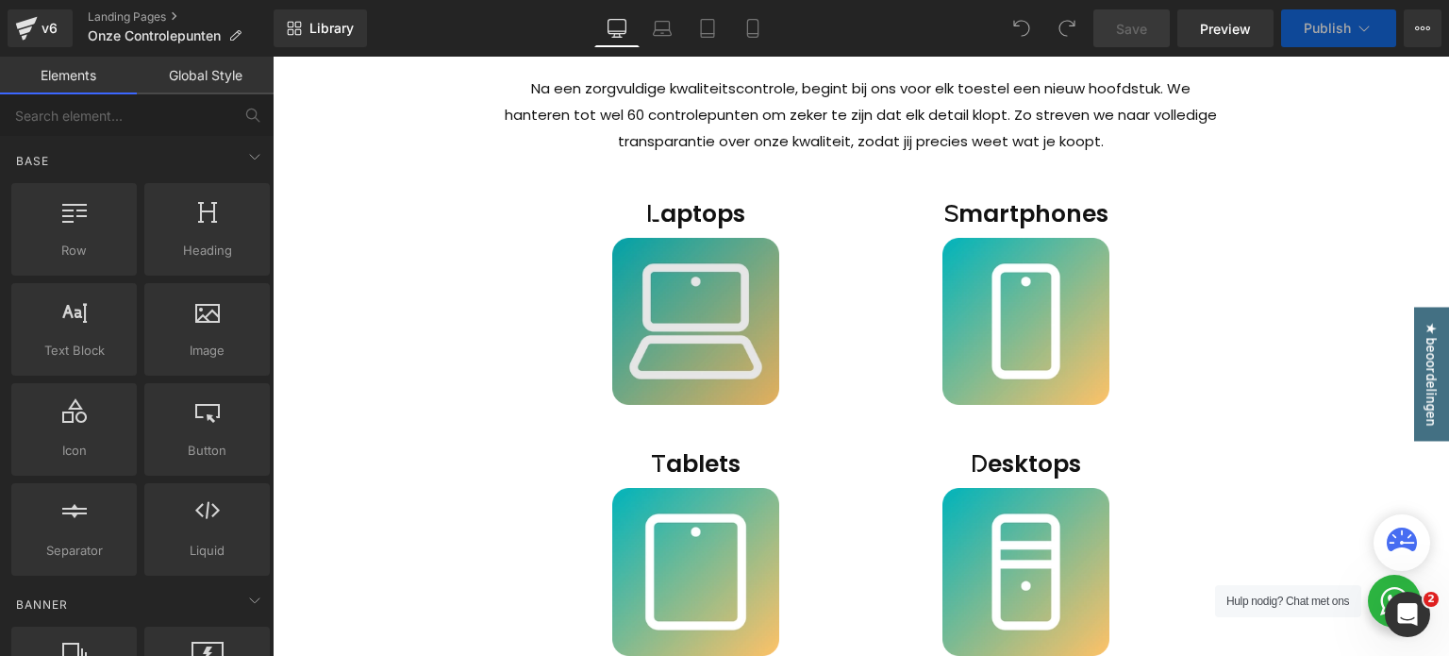
click at [704, 302] on img at bounding box center [578, 322] width 404 height 168
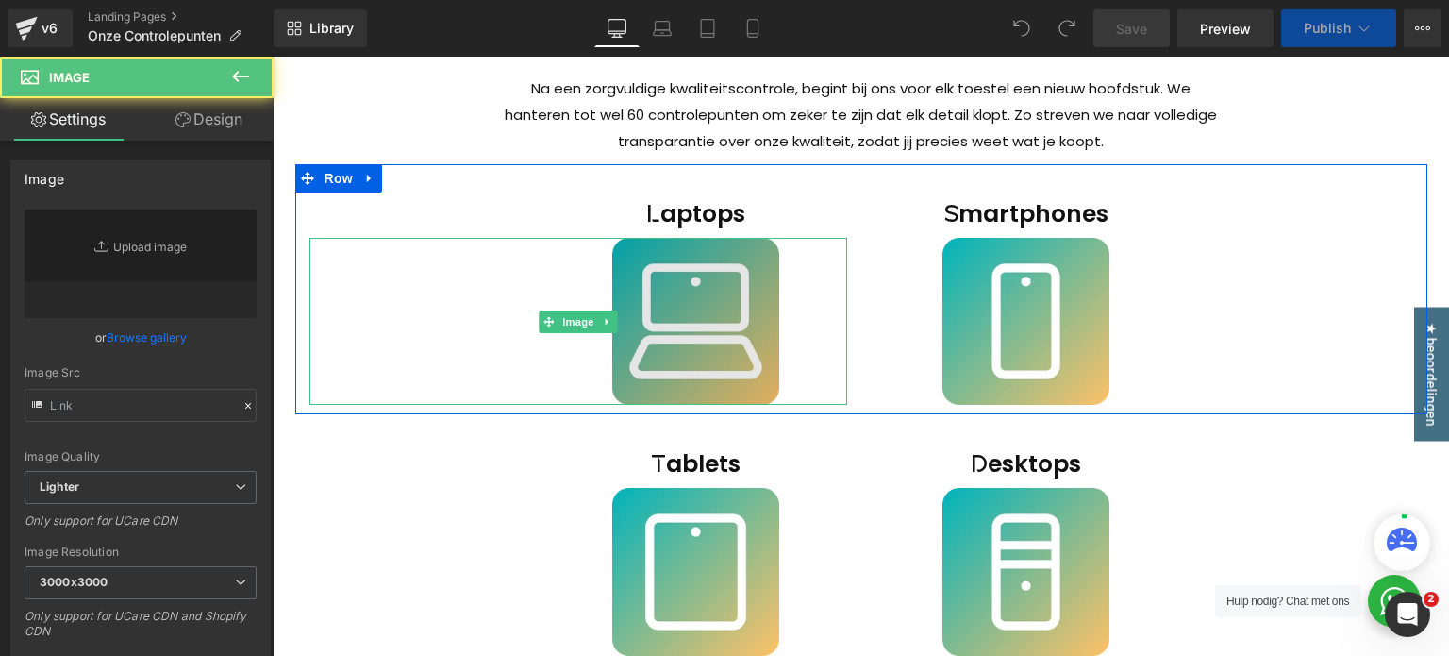
type input "https://ucarecdn.com/bb7a20a0-9418-4ea3-91a4-29bca37602d8/-/format/auto/-/previ…"
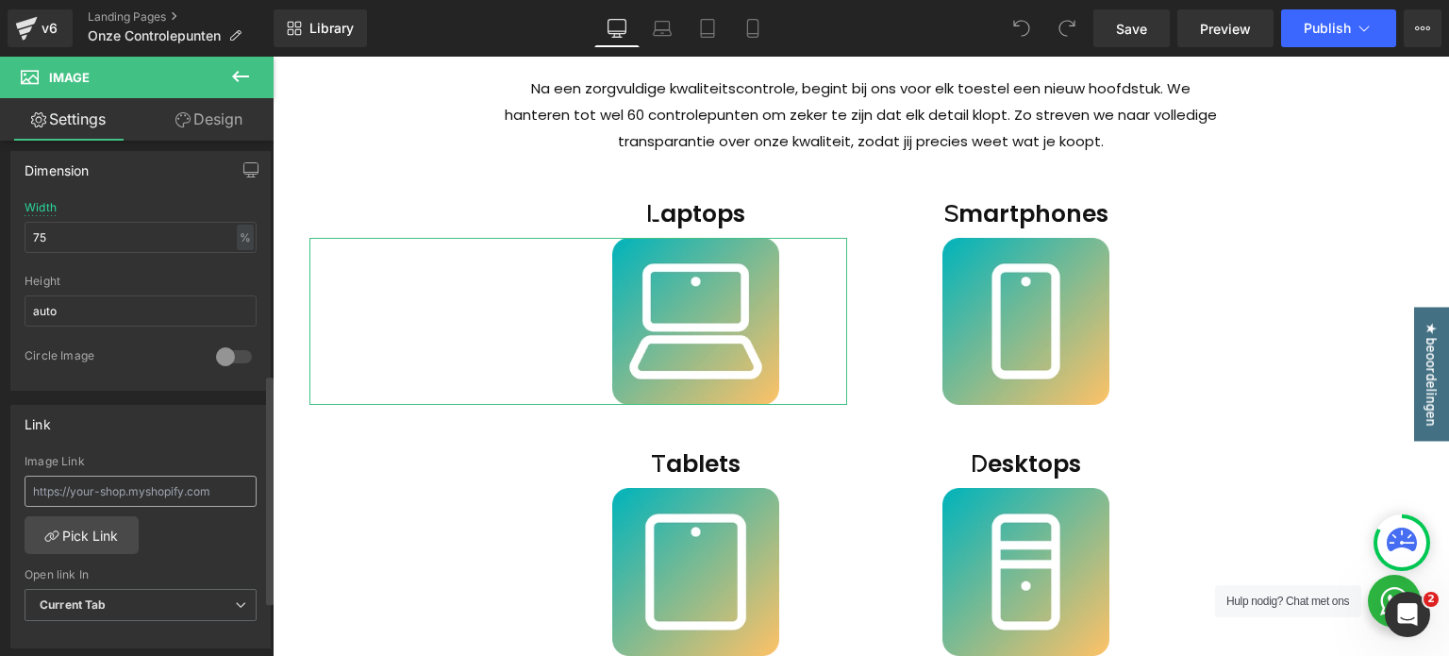
scroll to position [566, 0]
click at [140, 492] on input "text" at bounding box center [141, 489] width 232 height 31
type input "h"
click at [107, 529] on link "Pick Link" at bounding box center [82, 533] width 114 height 38
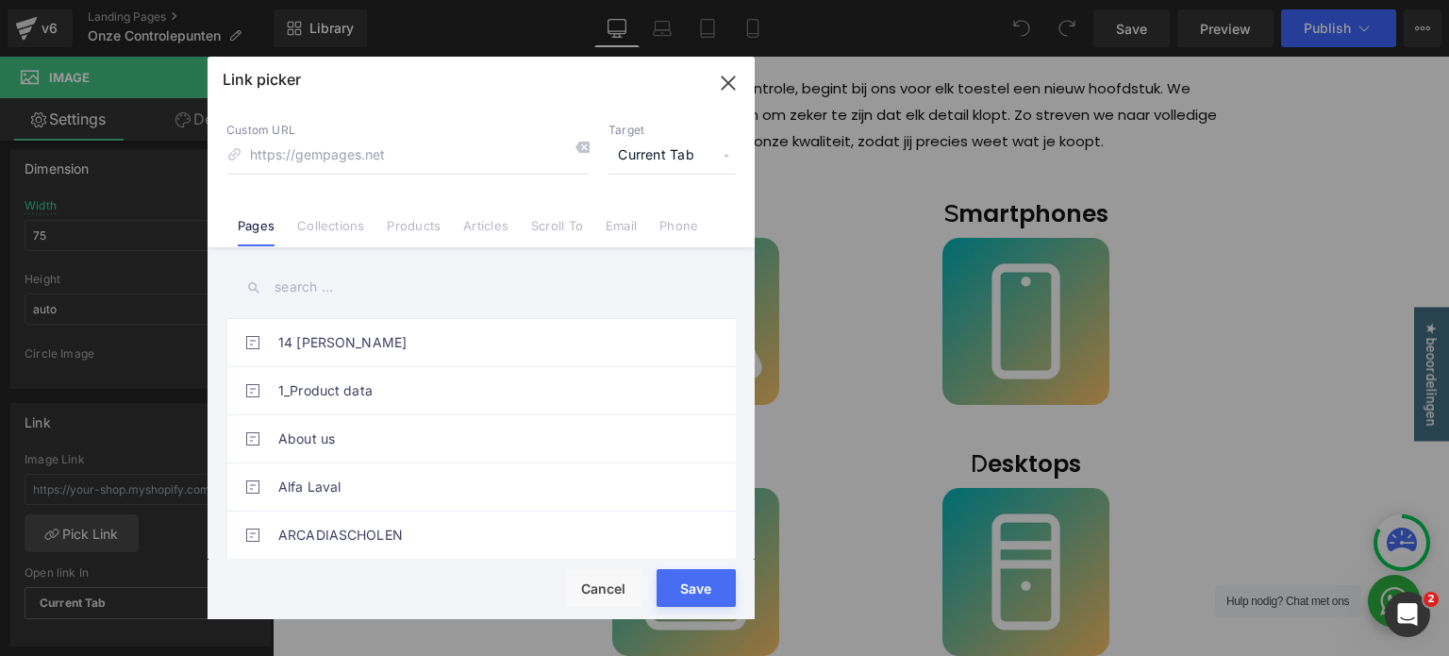
click at [355, 290] on input "text" at bounding box center [481, 287] width 510 height 42
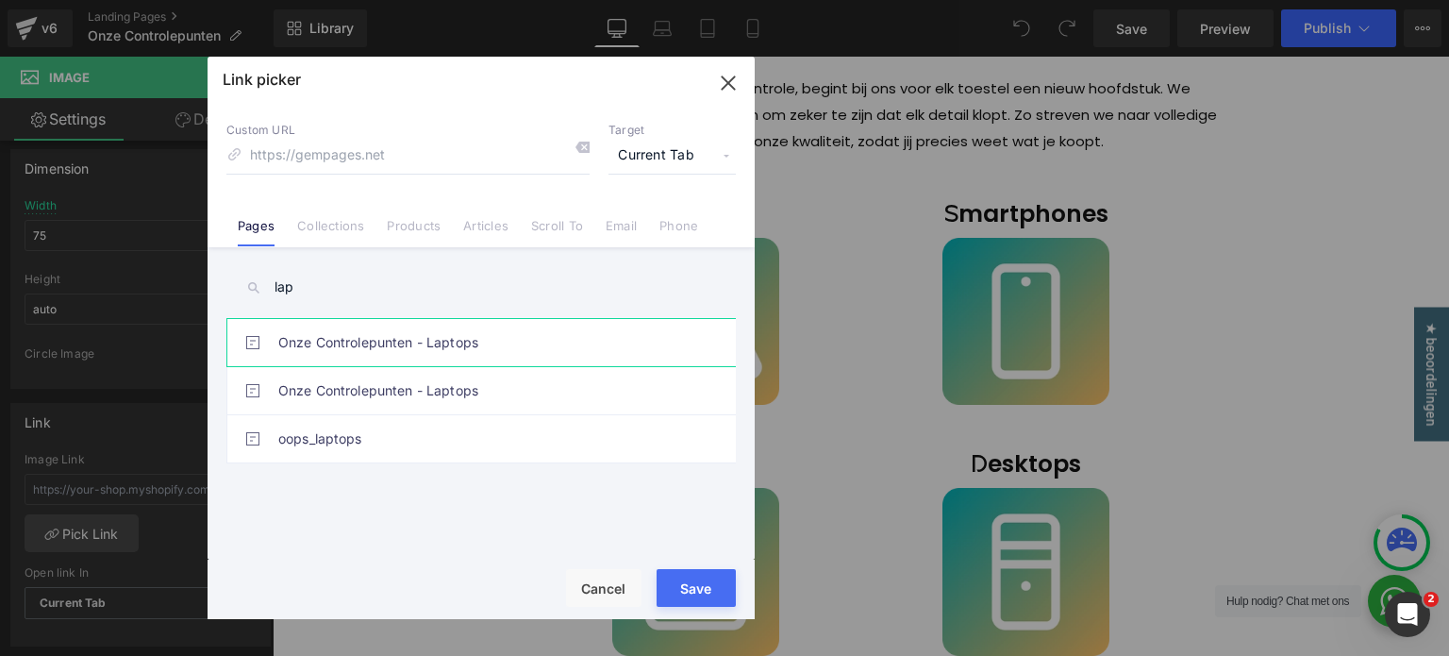
type input "lap"
click at [417, 354] on link "Onze Controlepunten - Laptops" at bounding box center [485, 342] width 415 height 47
click at [694, 591] on div "Loading Product Data" at bounding box center [725, 581] width 136 height 21
click at [698, 588] on div "Loading Product Data" at bounding box center [725, 581] width 136 height 21
click at [679, 588] on div "Loading Product Data" at bounding box center [725, 581] width 136 height 21
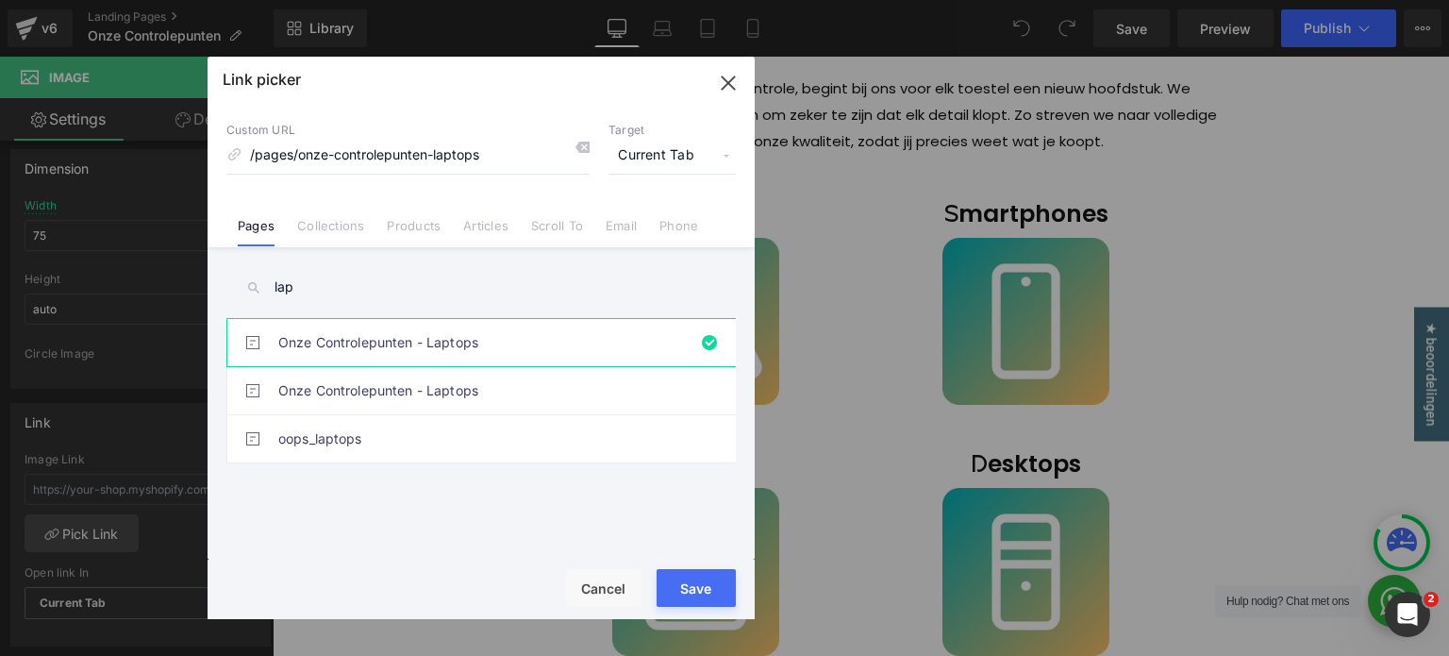
click at [679, 588] on div "Loading Product Data" at bounding box center [725, 581] width 136 height 21
click at [524, 396] on link "Onze Controlepunten - Laptops" at bounding box center [485, 390] width 415 height 47
click at [544, 351] on link "Onze Controlepunten - Laptops" at bounding box center [485, 342] width 415 height 47
type input "/pages/onze-controlepunten-laptops"
click at [681, 593] on button "Save" at bounding box center [696, 588] width 79 height 38
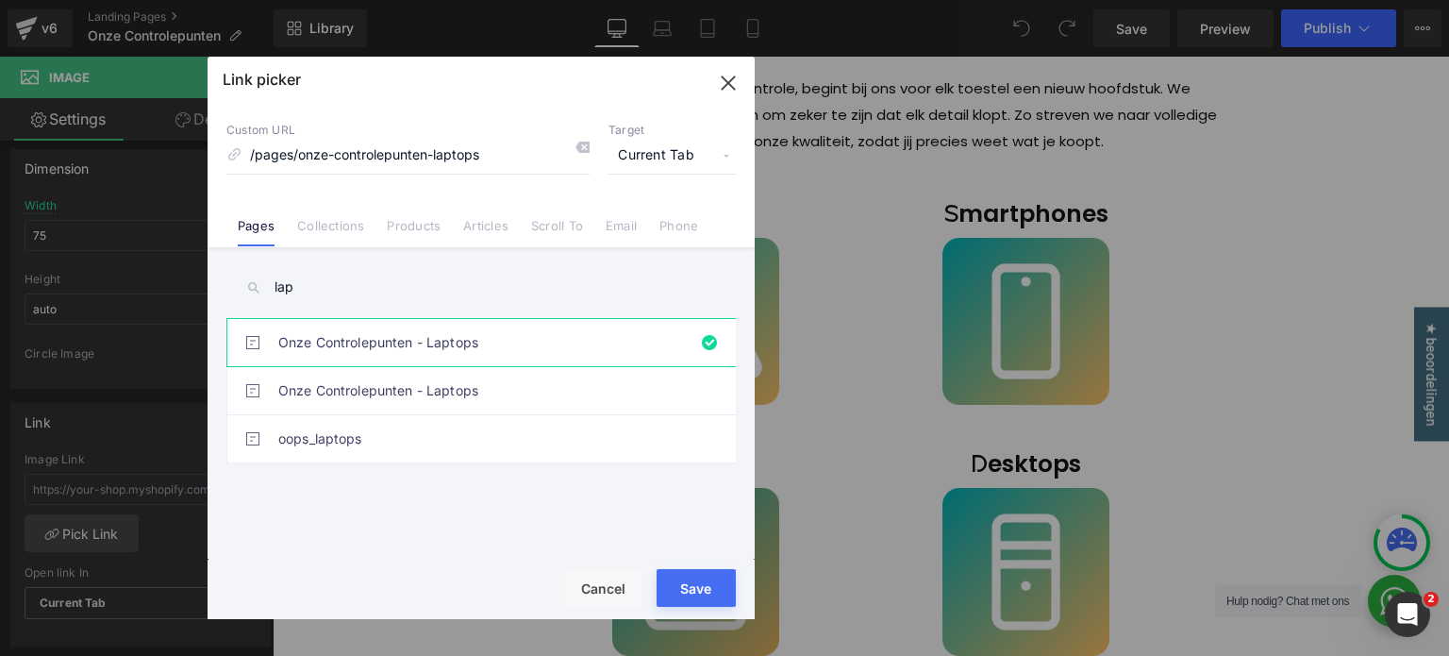
type input "/pages/onze-controlepunten-laptops"
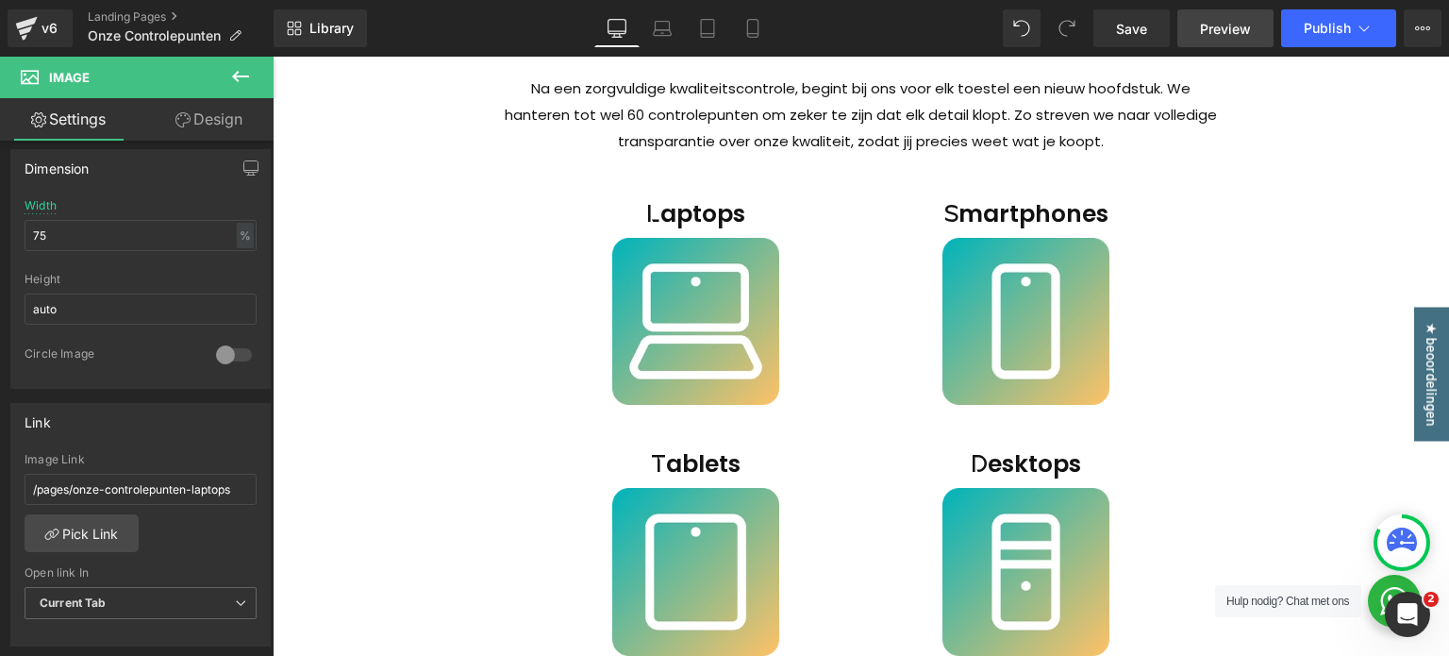
click at [1205, 41] on link "Preview" at bounding box center [1226, 28] width 96 height 38
click at [1144, 29] on span "Save" at bounding box center [1131, 29] width 31 height 20
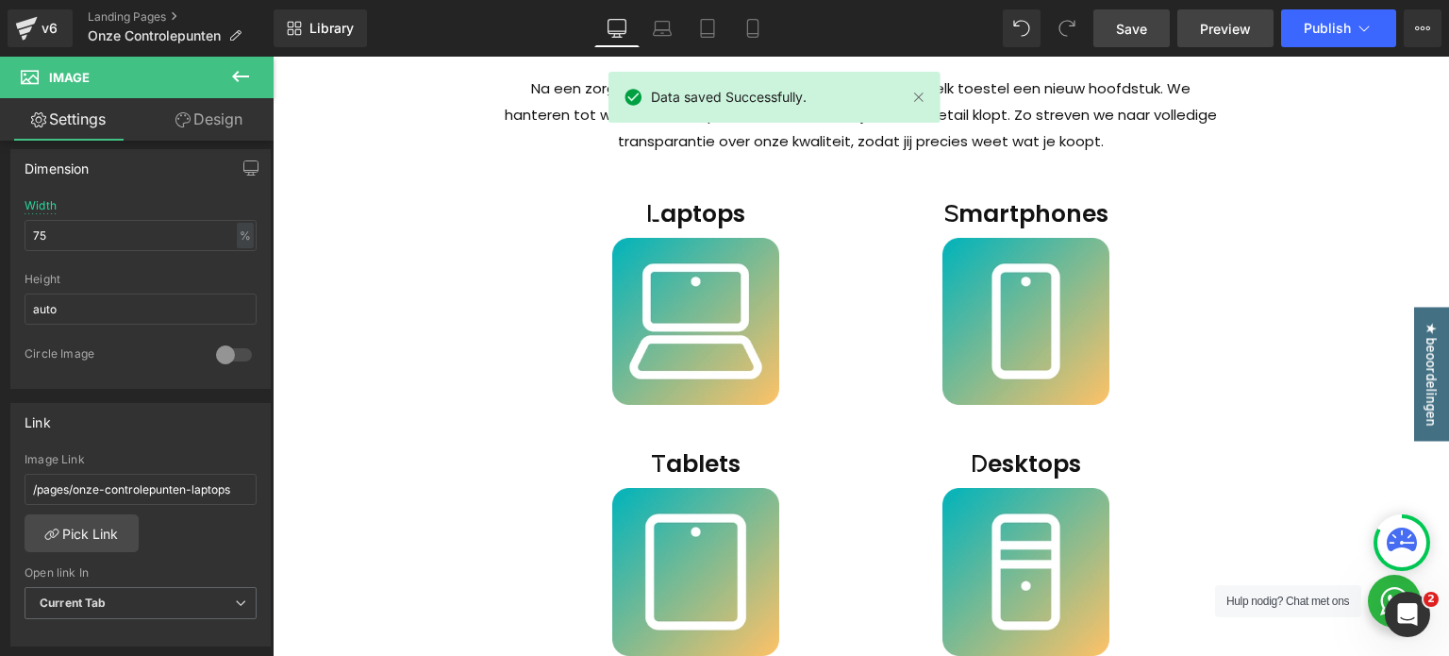
click at [1254, 23] on link "Preview" at bounding box center [1226, 28] width 96 height 38
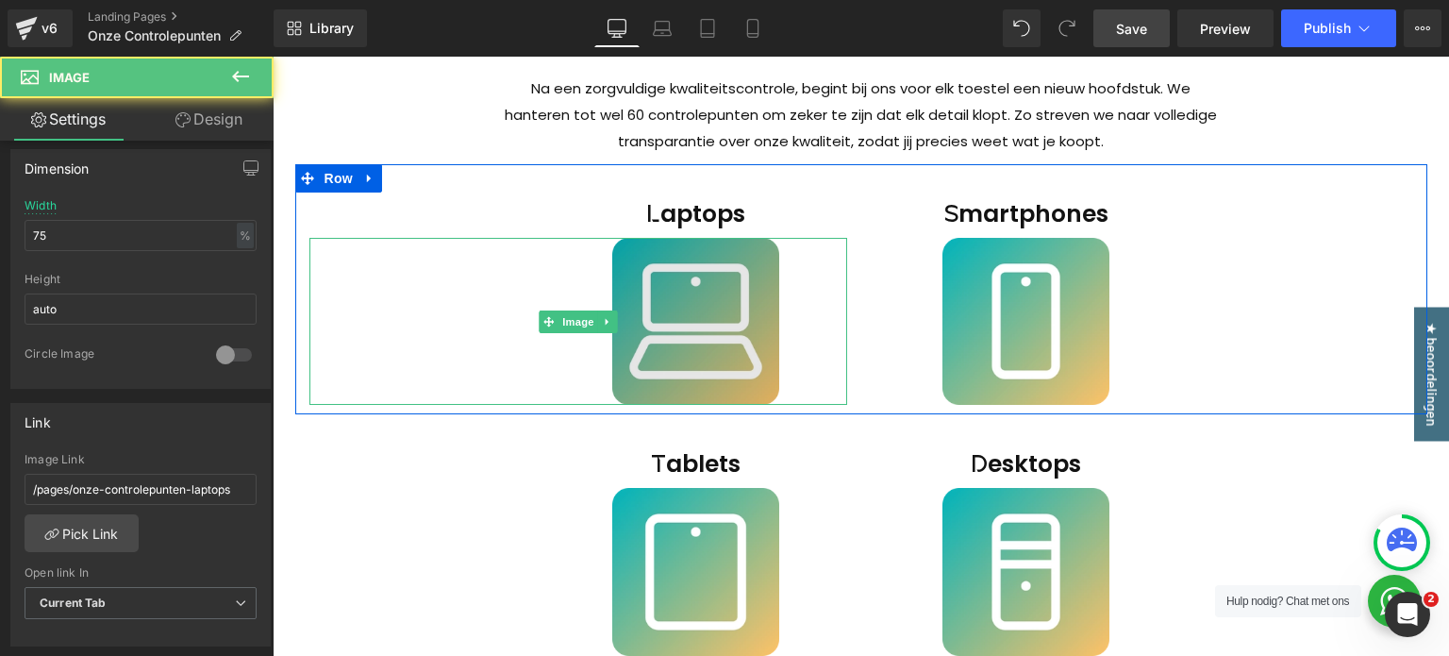
click at [664, 321] on img at bounding box center [578, 322] width 404 height 168
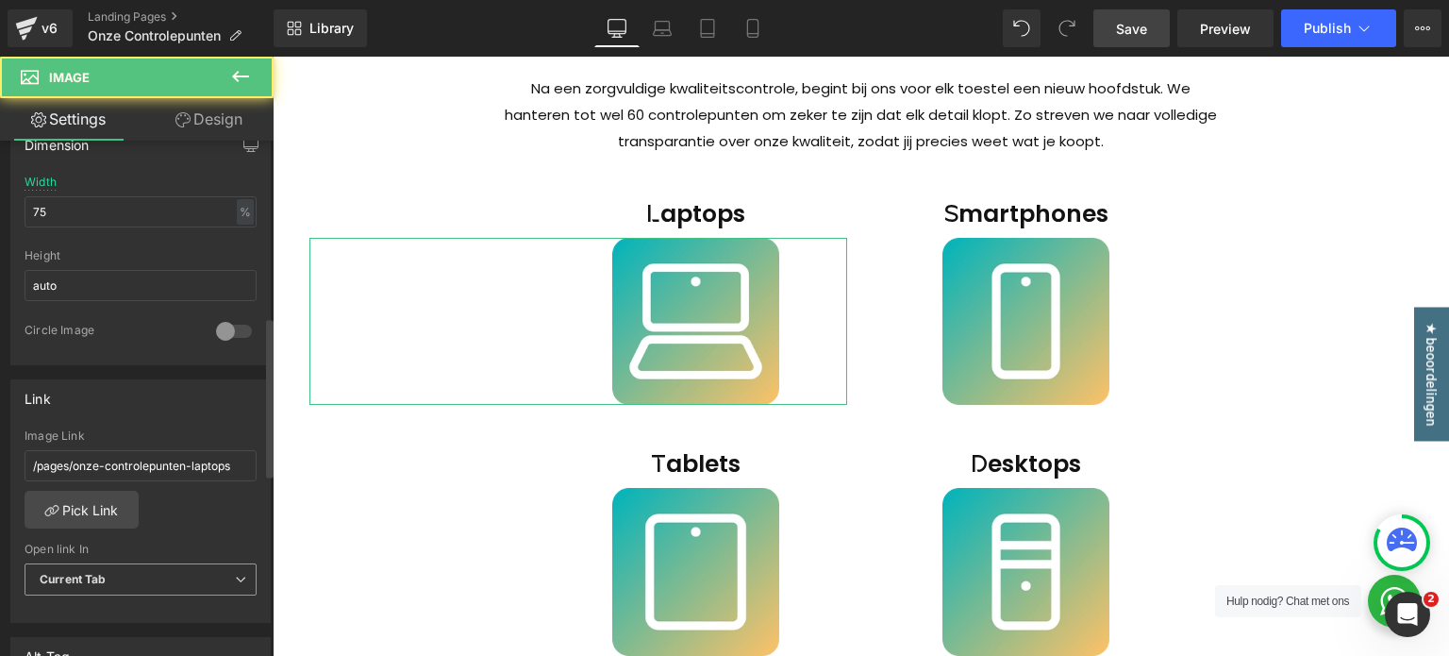
scroll to position [661, 0]
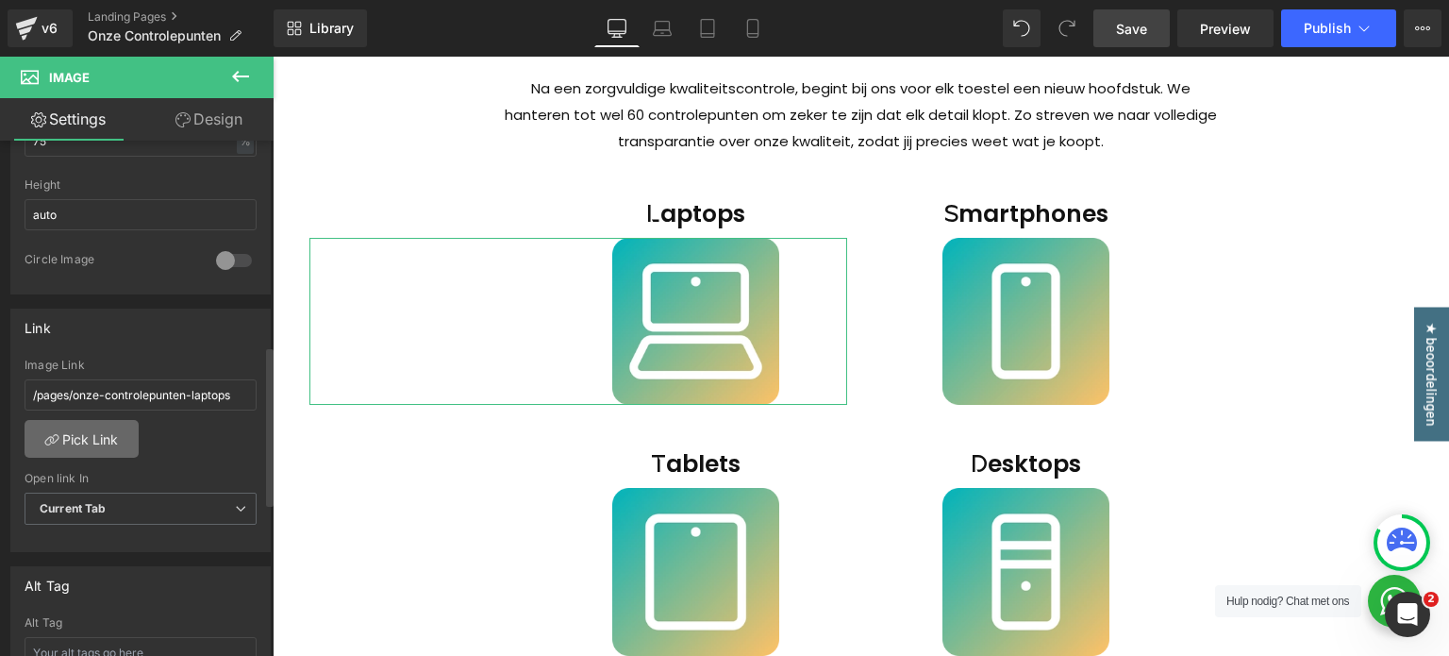
click at [98, 426] on link "Pick Link" at bounding box center [82, 439] width 114 height 38
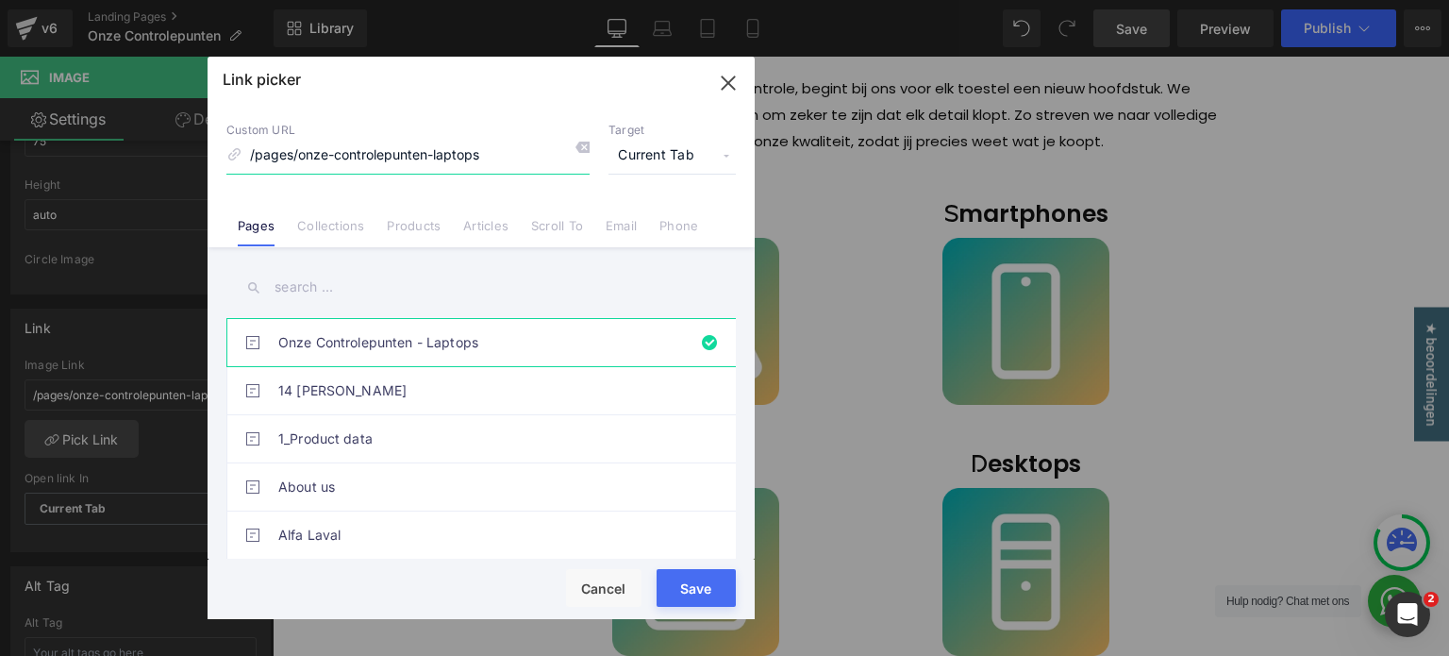
drag, startPoint x: 334, startPoint y: 155, endPoint x: 297, endPoint y: 154, distance: 36.8
click at [297, 154] on input "/pages/onze-controlepunten-laptops" at bounding box center [407, 156] width 363 height 36
type input "/pages/controlepunten-laptops"
click at [693, 584] on div "Loading Product Data" at bounding box center [725, 581] width 136 height 21
click at [691, 591] on div "Loading Product Data" at bounding box center [725, 581] width 136 height 21
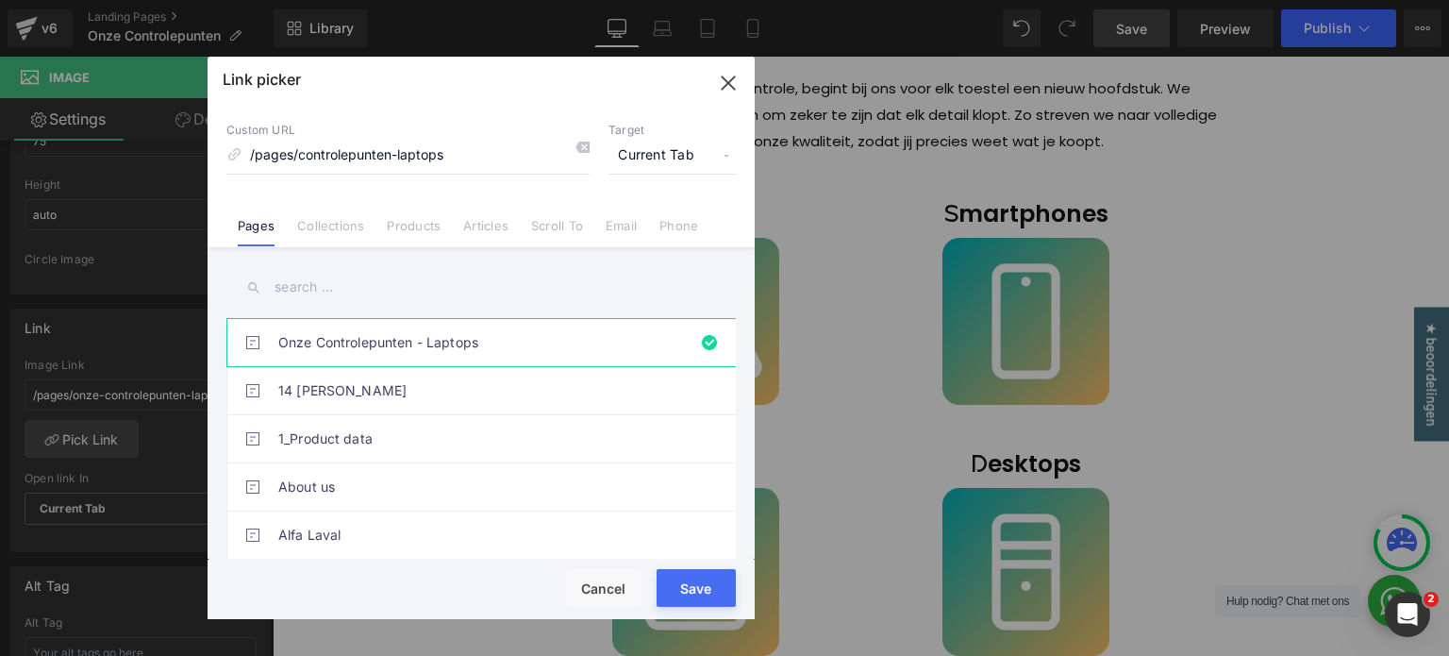
click at [691, 598] on button "Save" at bounding box center [696, 588] width 79 height 38
type input "/pages/controlepunten-laptops"
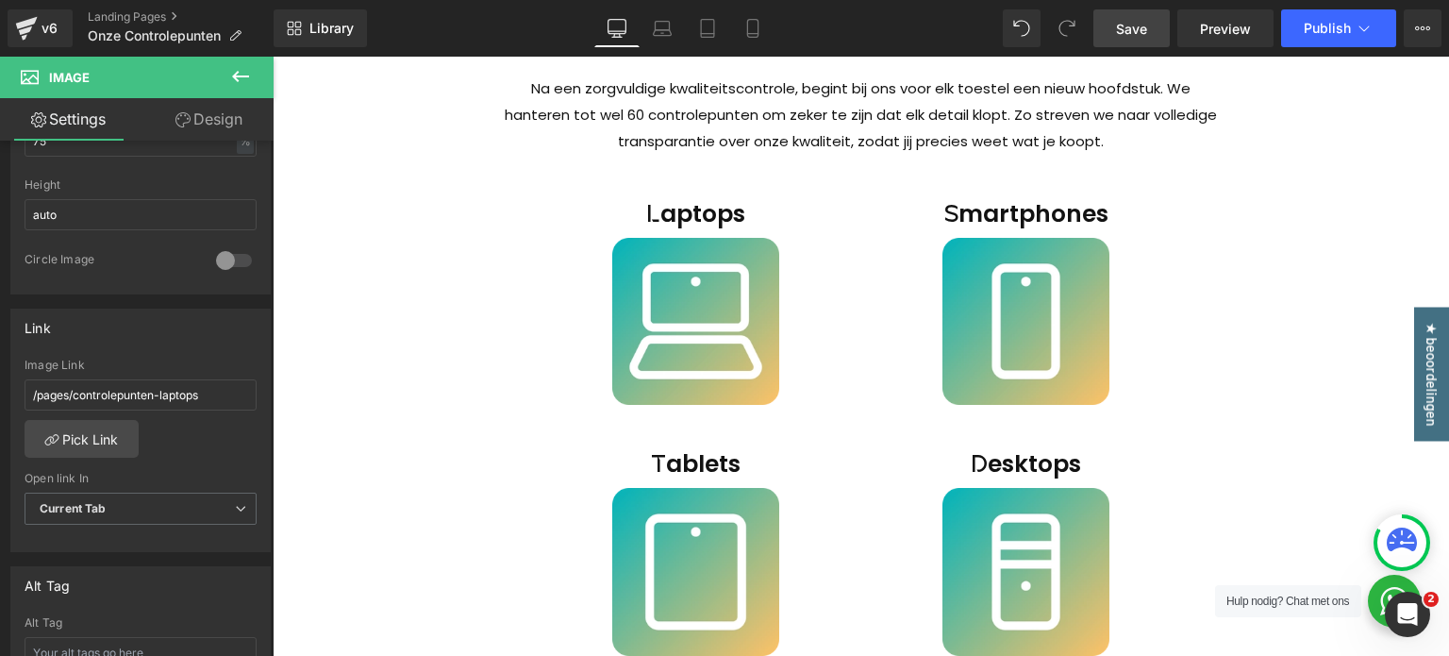
click at [1138, 35] on span "Save" at bounding box center [1131, 29] width 31 height 20
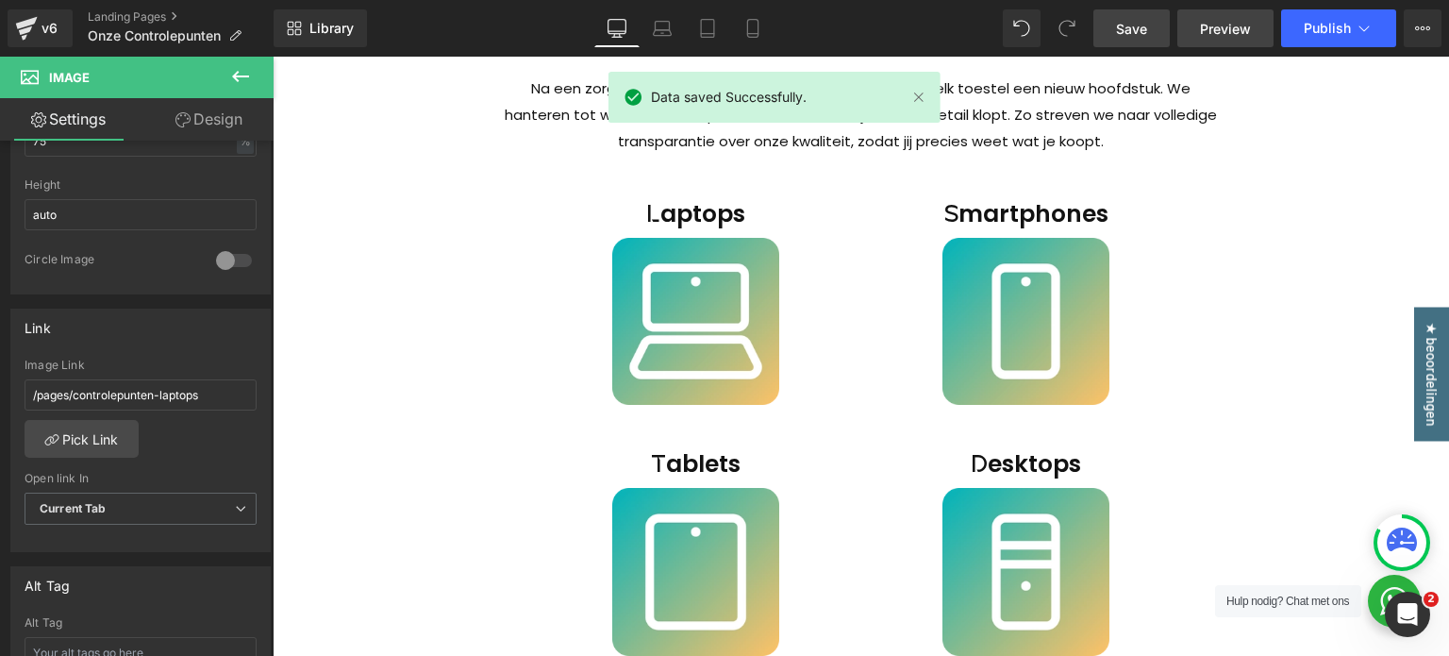
click at [1234, 34] on span "Preview" at bounding box center [1225, 29] width 51 height 20
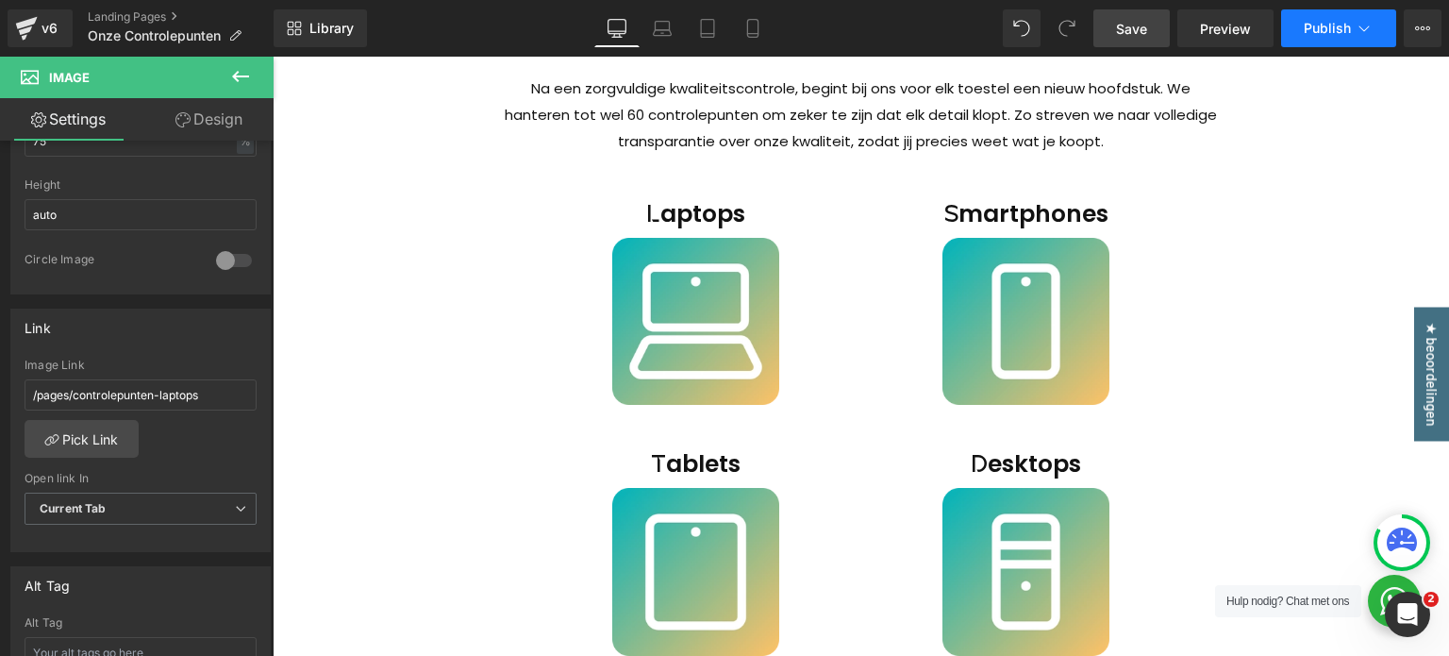
click at [1336, 29] on span "Publish" at bounding box center [1327, 28] width 47 height 15
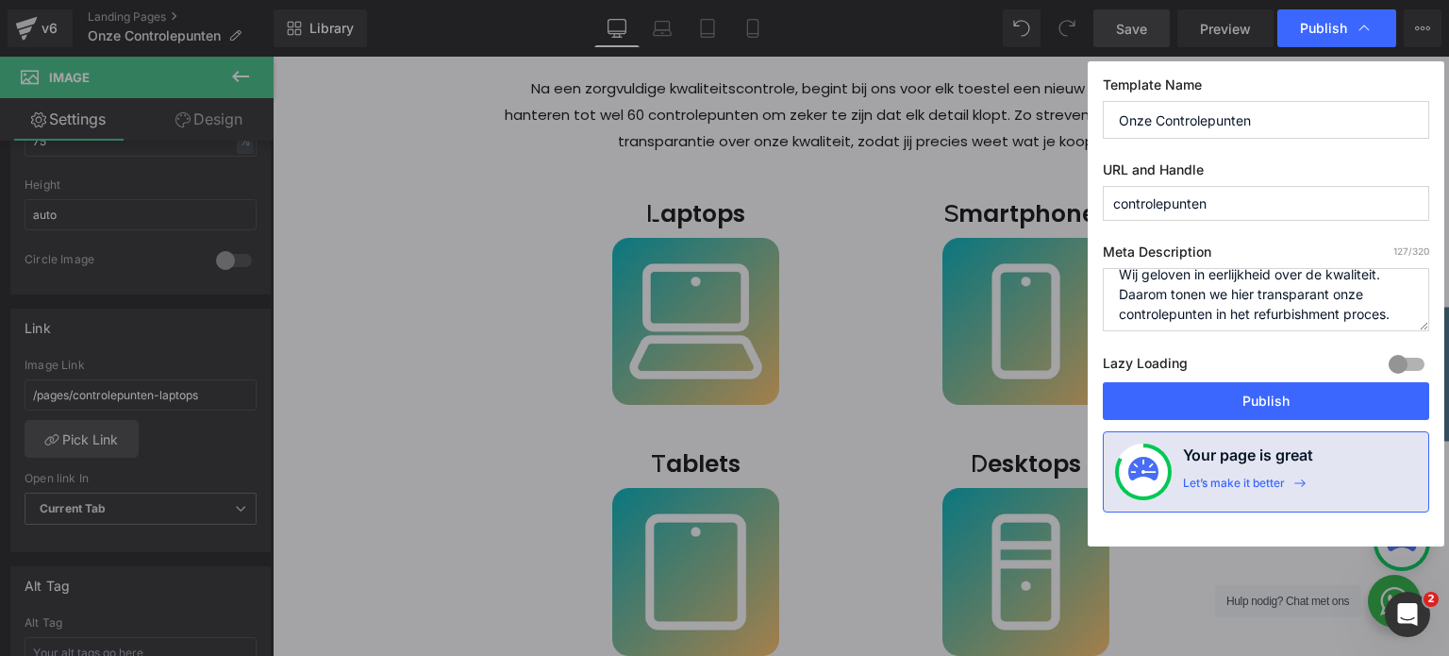
scroll to position [20, 0]
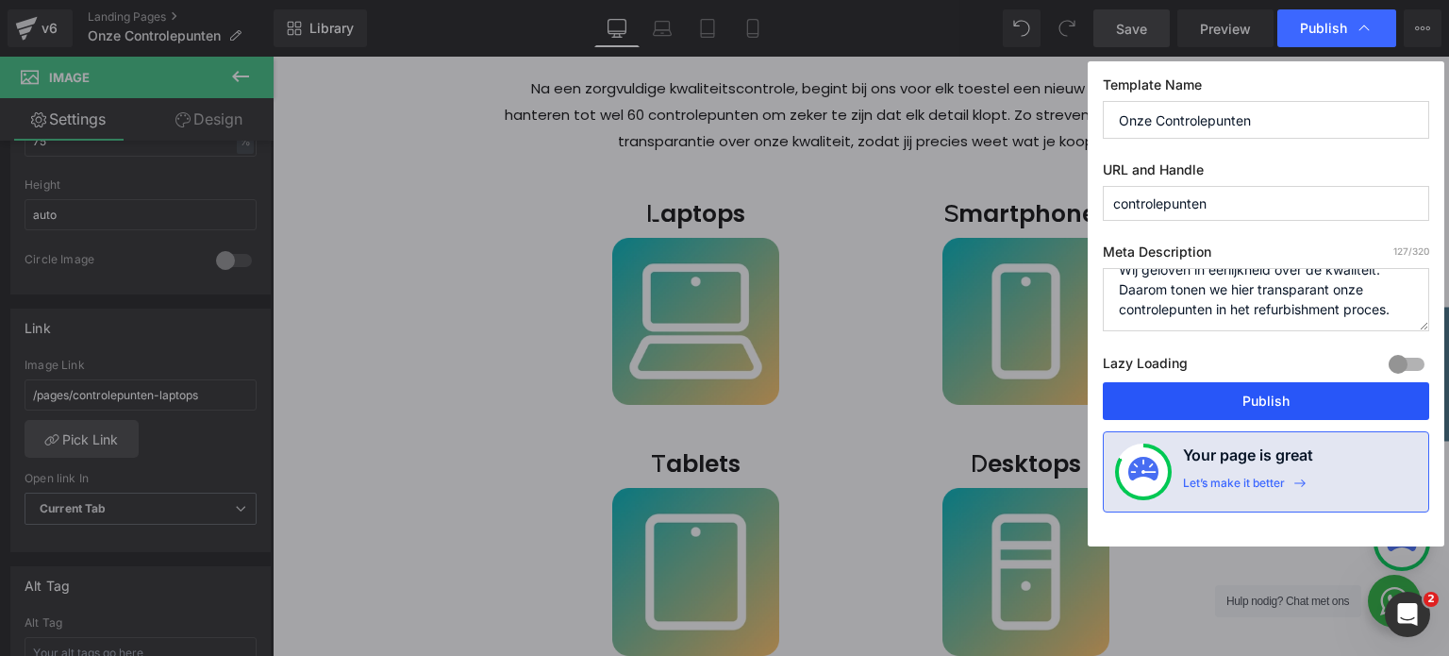
click at [1276, 406] on button "Publish" at bounding box center [1266, 401] width 326 height 38
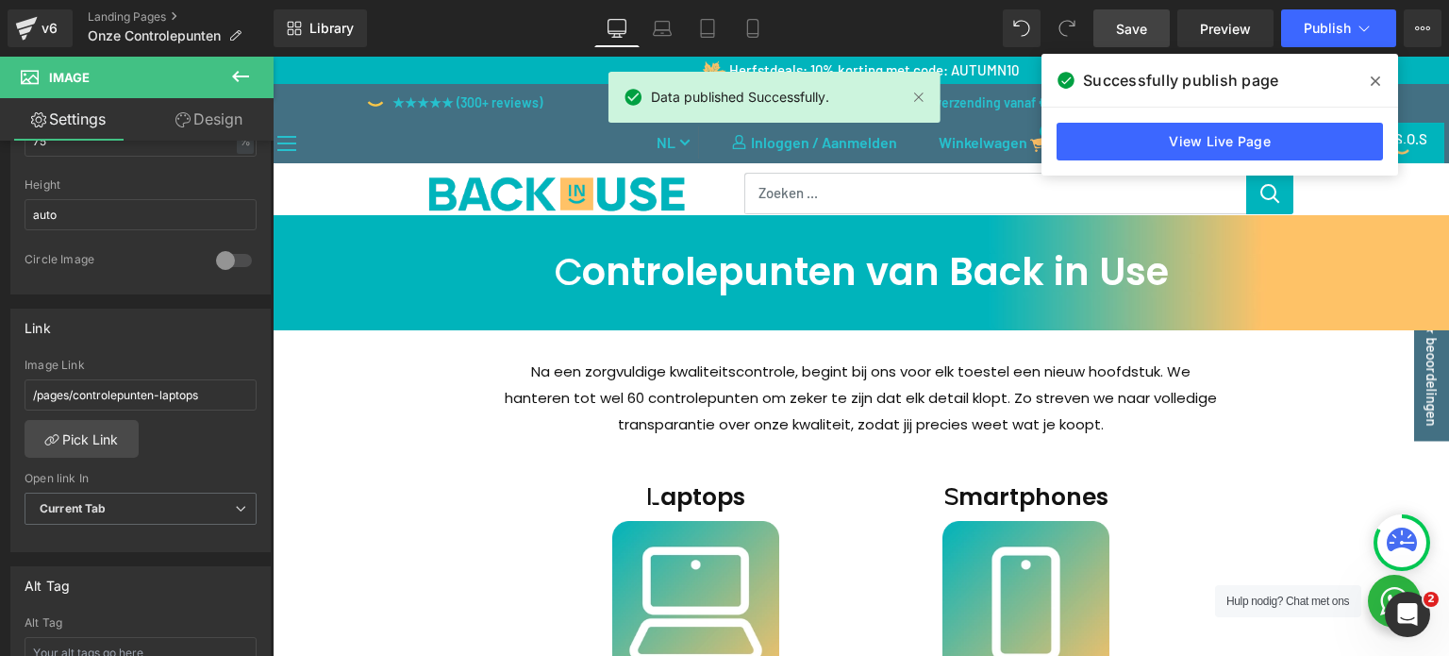
click at [1379, 86] on icon at bounding box center [1375, 81] width 9 height 15
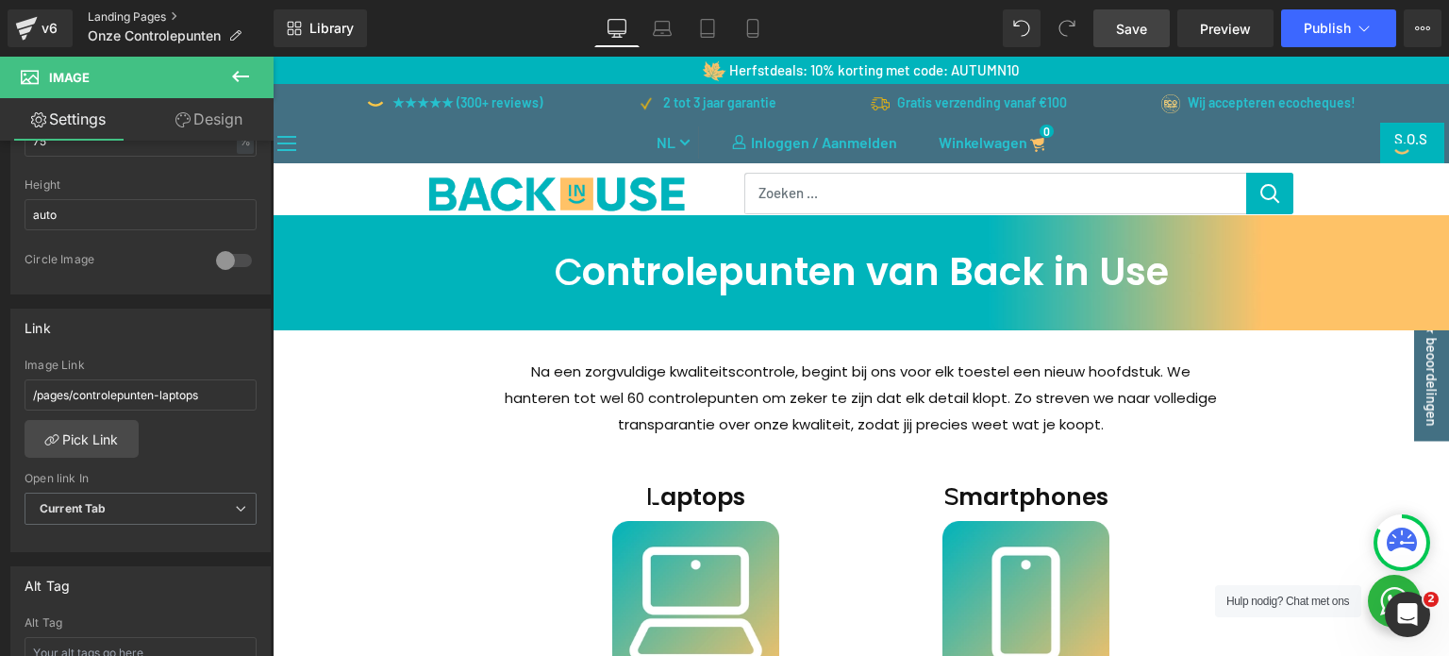
click at [154, 12] on link "Landing Pages" at bounding box center [181, 16] width 186 height 15
